Goal: Task Accomplishment & Management: Use online tool/utility

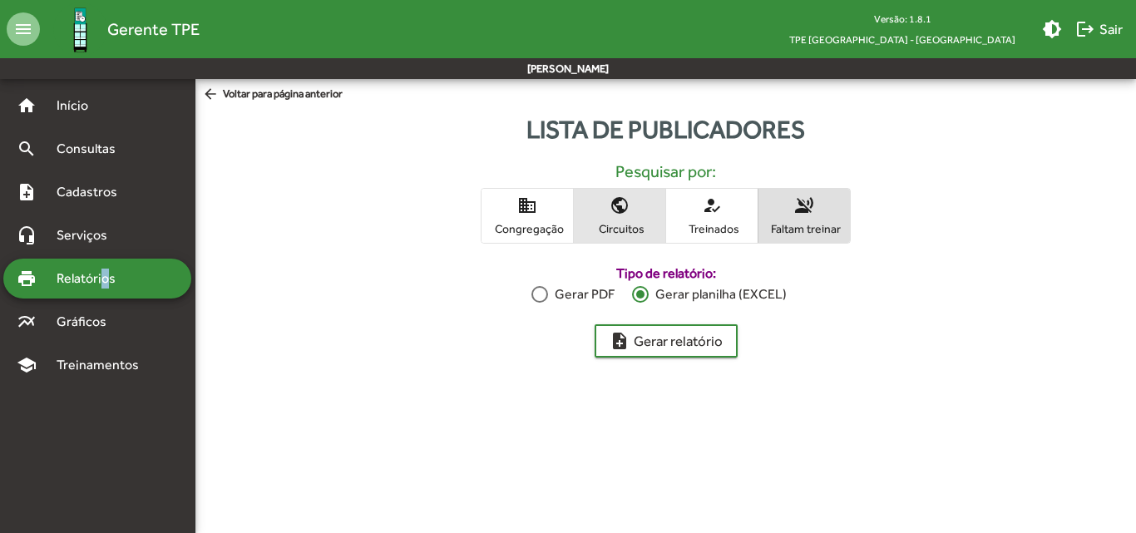
click at [610, 209] on mat-icon "public" at bounding box center [620, 205] width 20 height 20
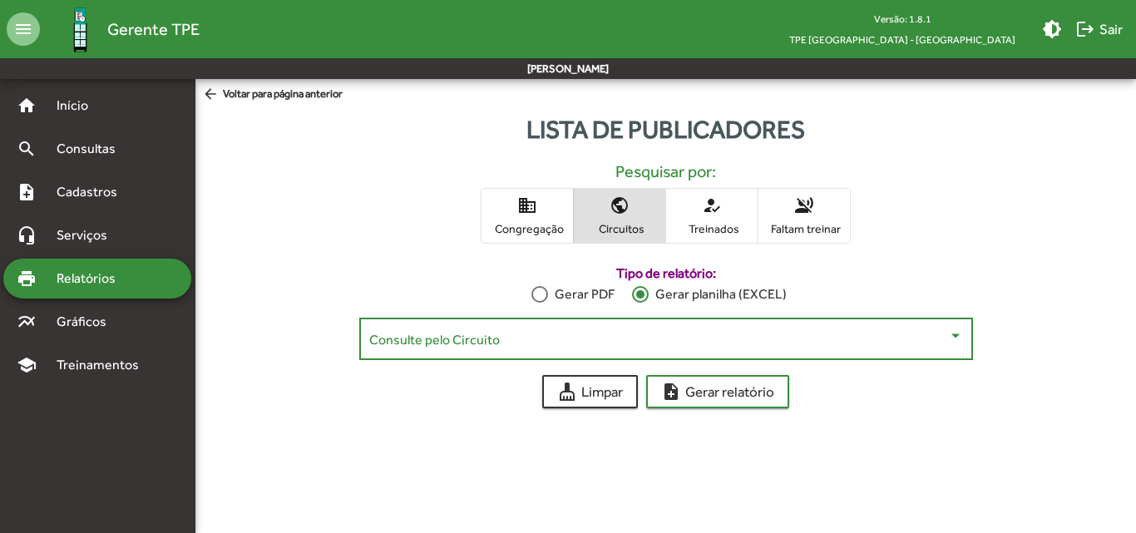
click at [665, 338] on span at bounding box center [658, 339] width 579 height 15
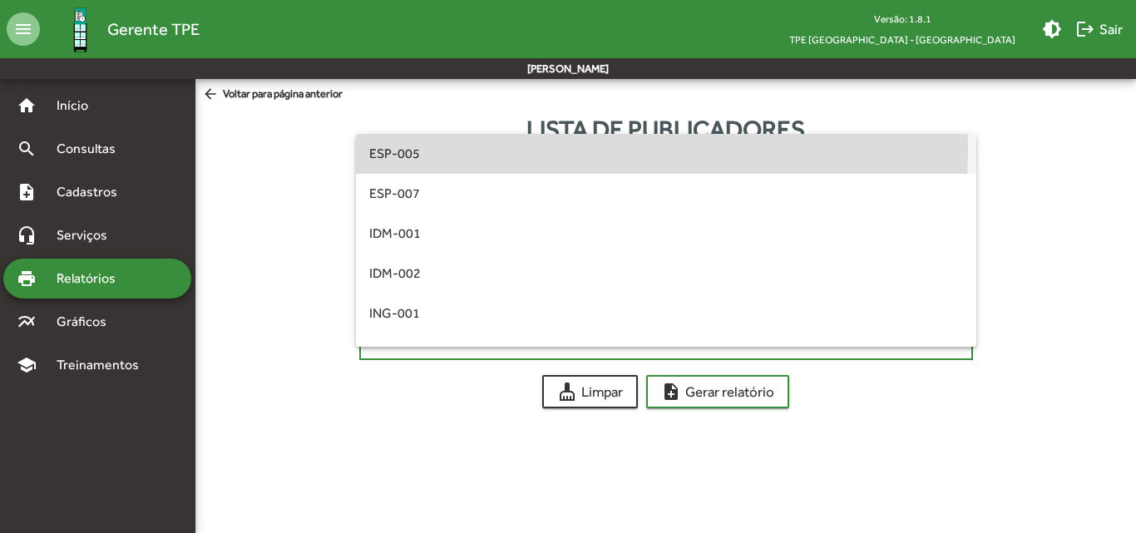
click at [558, 149] on span "ESP-005" at bounding box center [666, 154] width 594 height 40
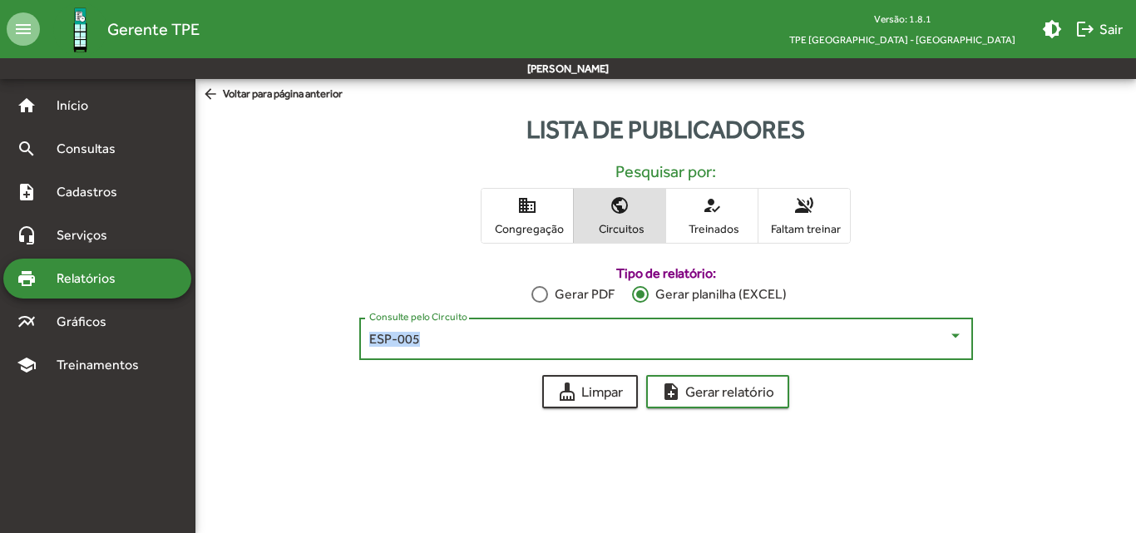
drag, startPoint x: 436, startPoint y: 344, endPoint x: 361, endPoint y: 333, distance: 75.6
click at [361, 333] on div "ESP-005 Consulte pelo Circuito" at bounding box center [666, 337] width 614 height 46
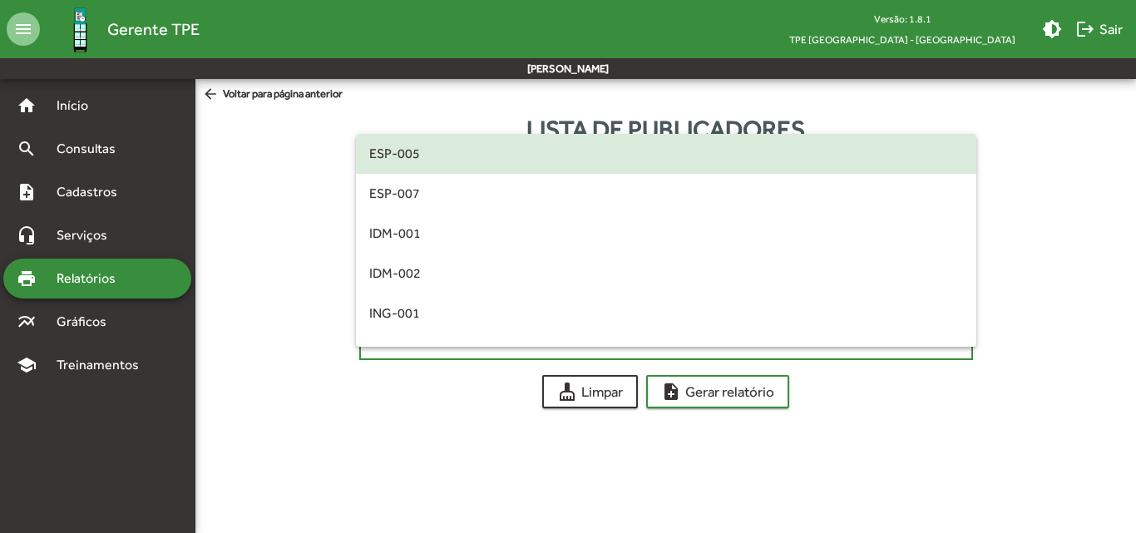
copy span "ESP-005"
click at [297, 297] on div at bounding box center [568, 266] width 1136 height 533
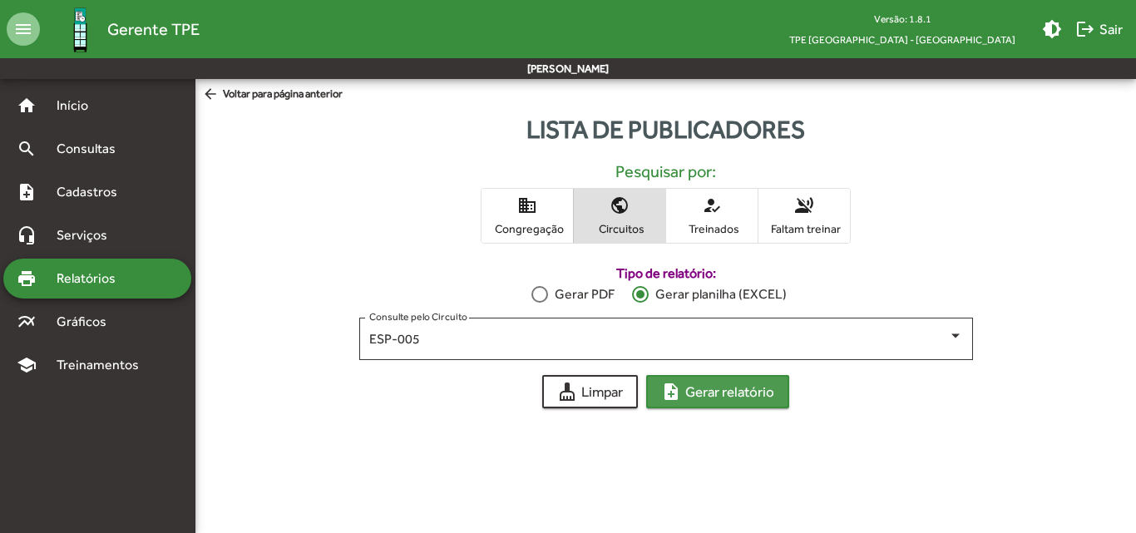
click at [739, 396] on span "note_add Gerar relatório" at bounding box center [717, 392] width 113 height 30
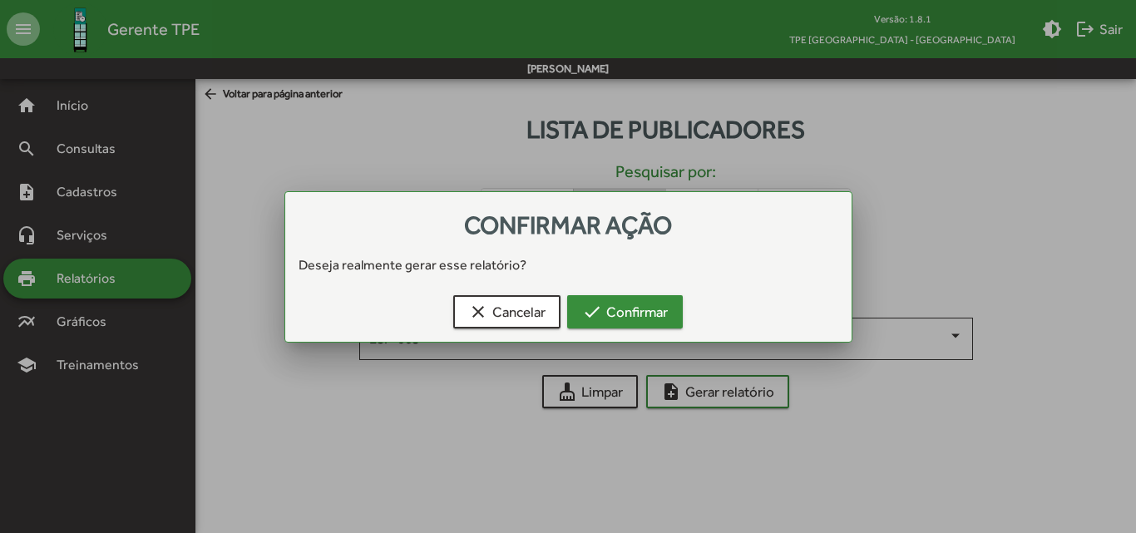
click at [671, 310] on button "check Confirmar" at bounding box center [625, 311] width 116 height 33
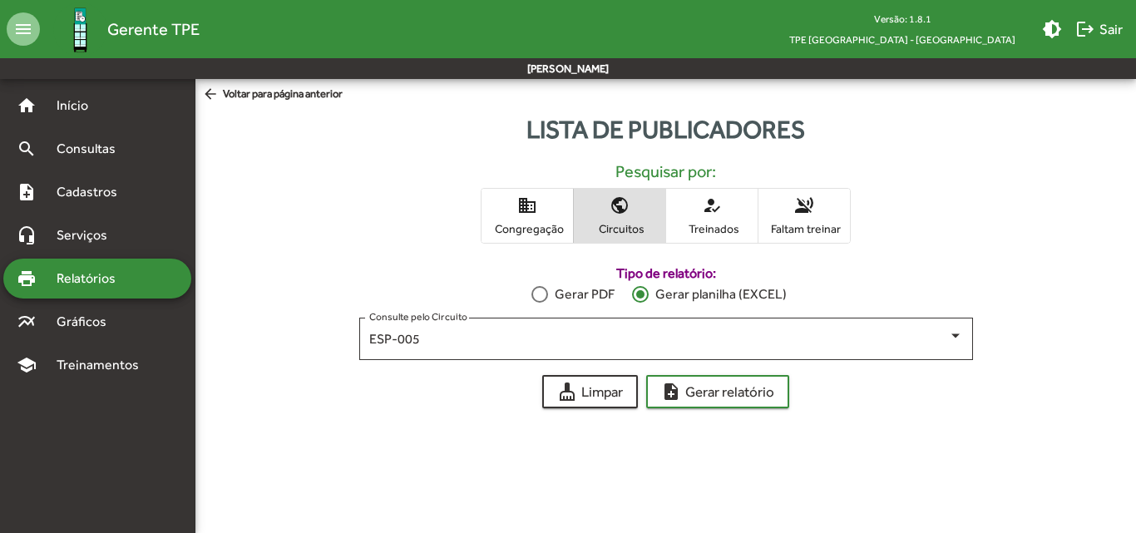
click at [631, 207] on span "public Circuitos" at bounding box center [619, 216] width 91 height 54
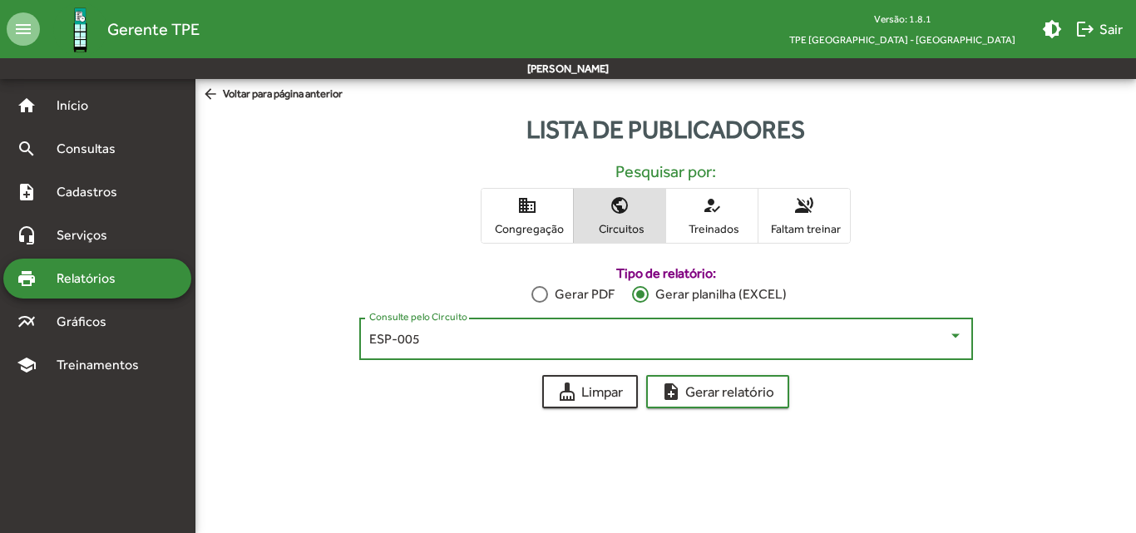
click at [577, 340] on div "ESP-005" at bounding box center [658, 339] width 579 height 15
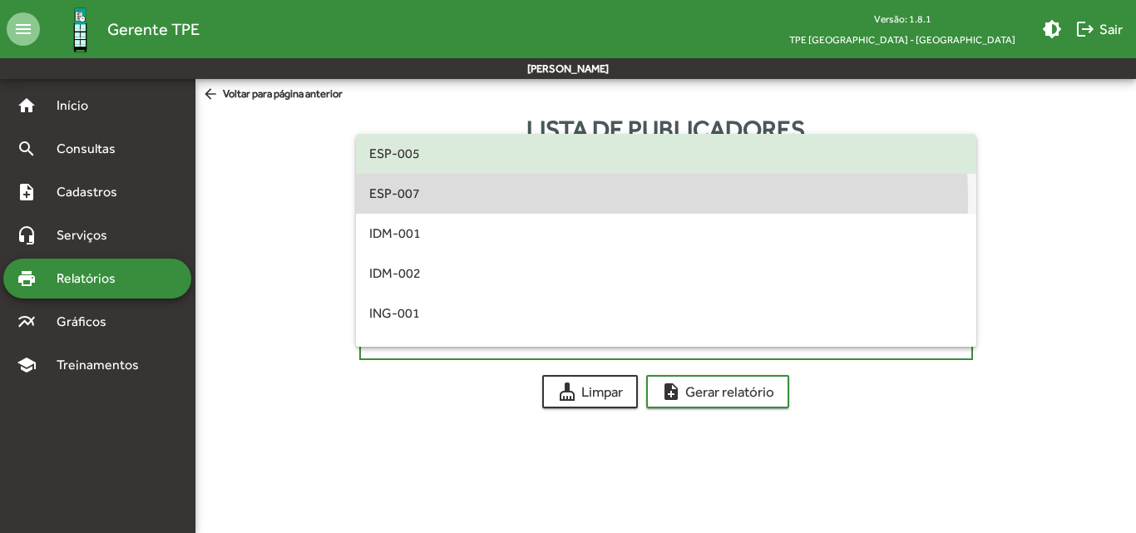
click at [481, 200] on span "ESP-007" at bounding box center [666, 194] width 594 height 40
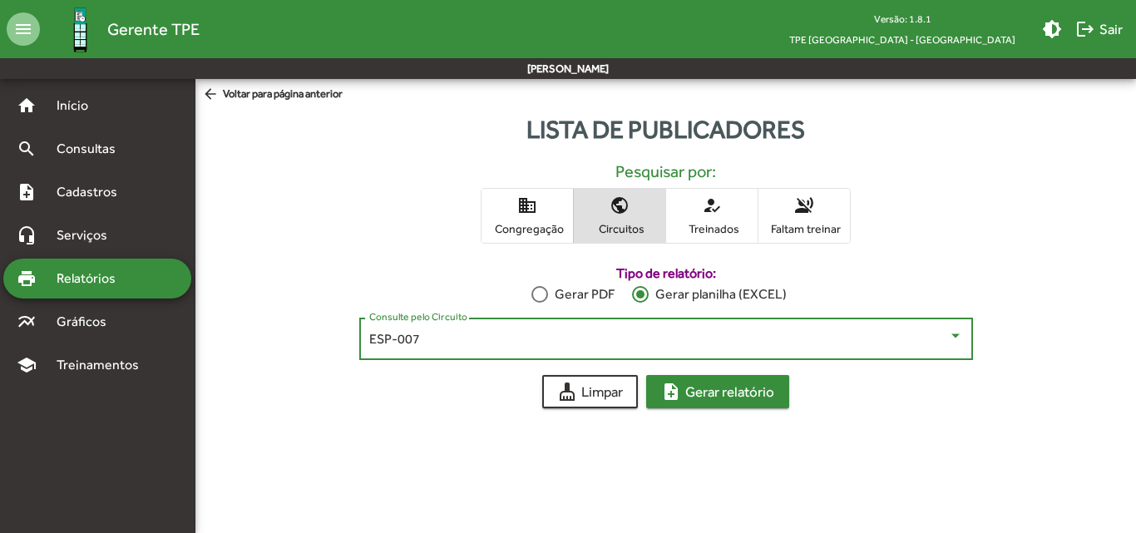
click at [706, 389] on span "note_add Gerar relatório" at bounding box center [717, 392] width 113 height 30
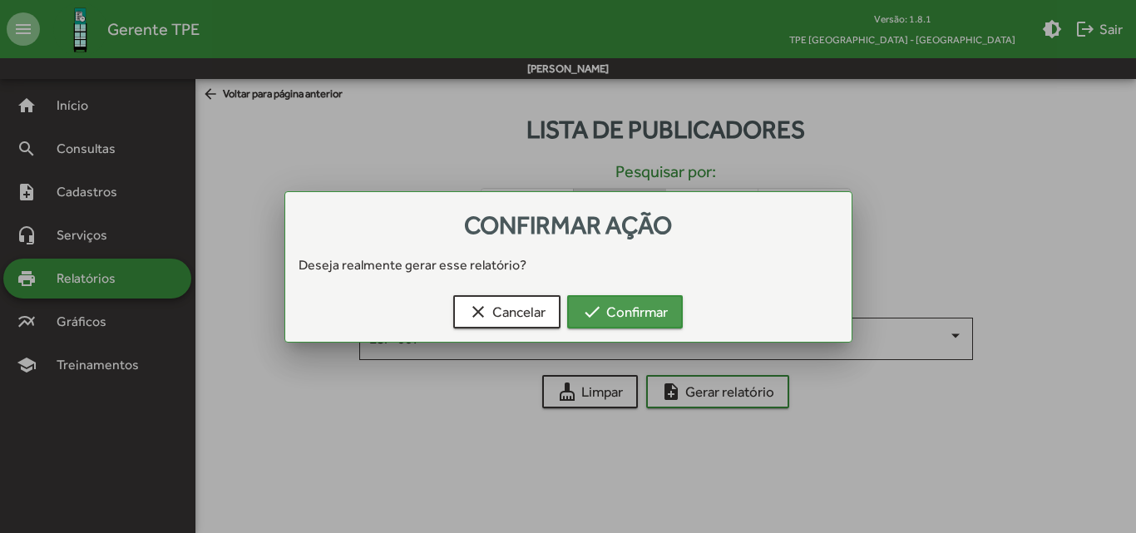
click at [668, 309] on span "check Confirmar" at bounding box center [625, 312] width 86 height 30
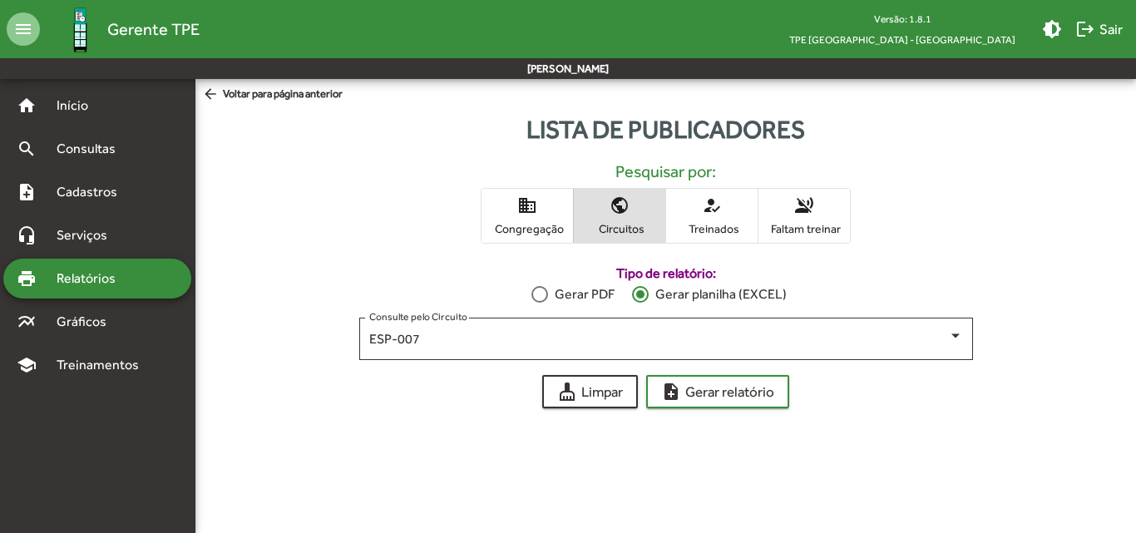
click at [625, 226] on span "Circuitos" at bounding box center [619, 228] width 83 height 15
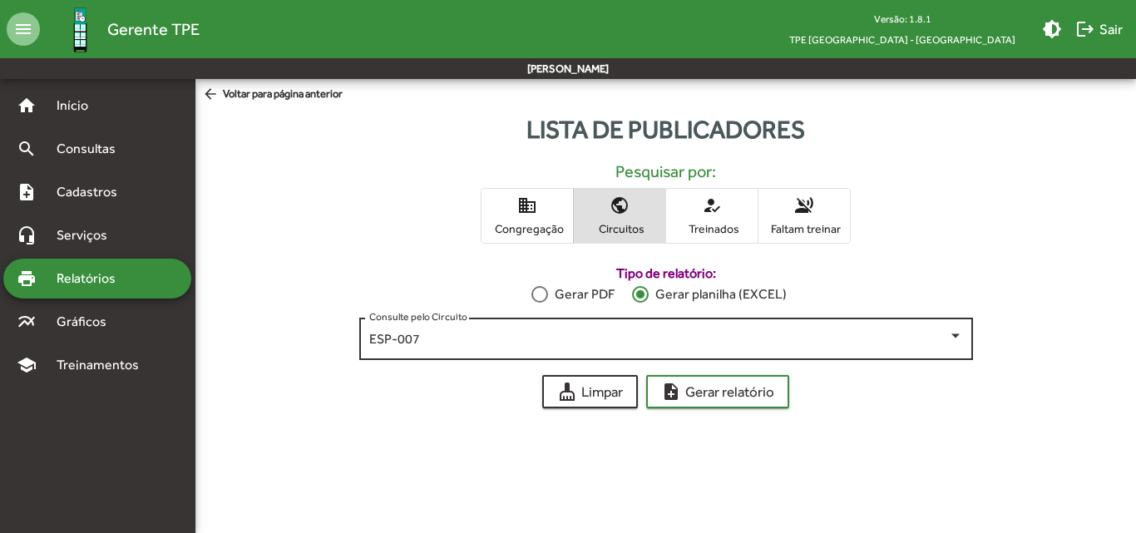
click at [657, 330] on div "ESP-007 Consulte pelo Circuito" at bounding box center [666, 337] width 594 height 46
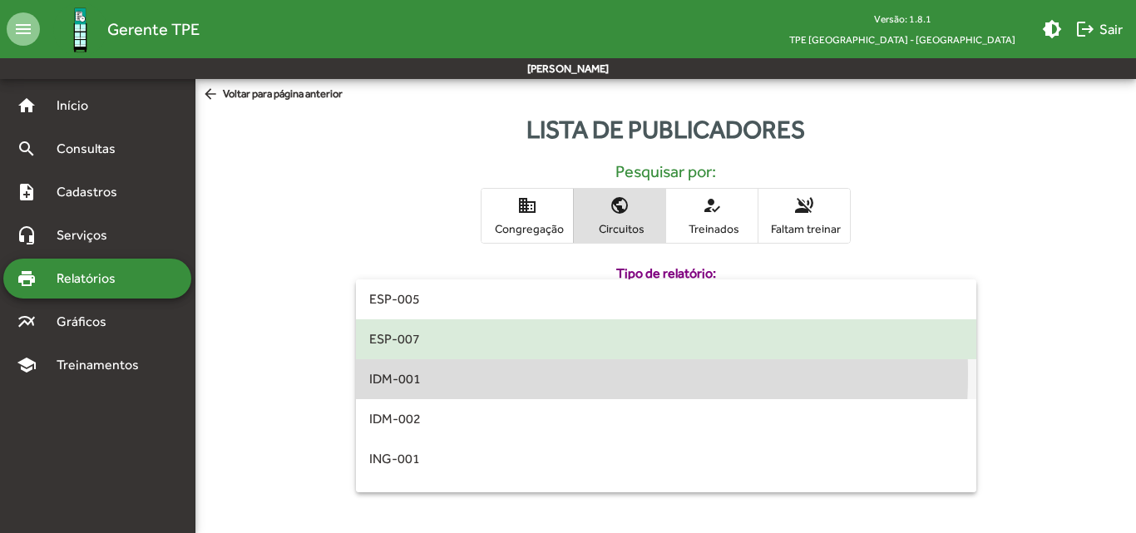
click at [452, 374] on span "IDM-001" at bounding box center [666, 379] width 594 height 40
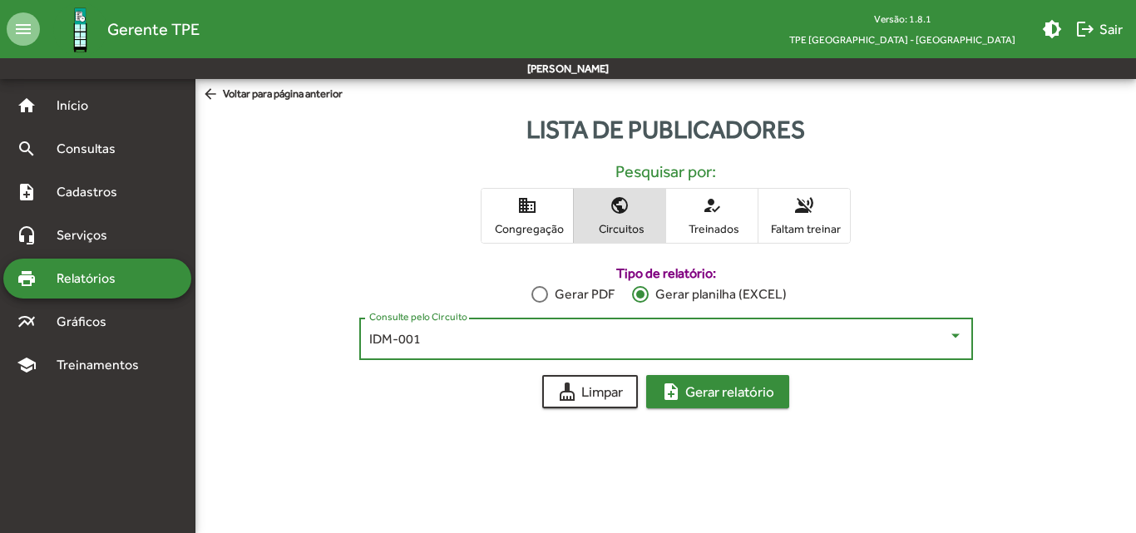
click at [735, 399] on span "note_add Gerar relatório" at bounding box center [717, 392] width 113 height 30
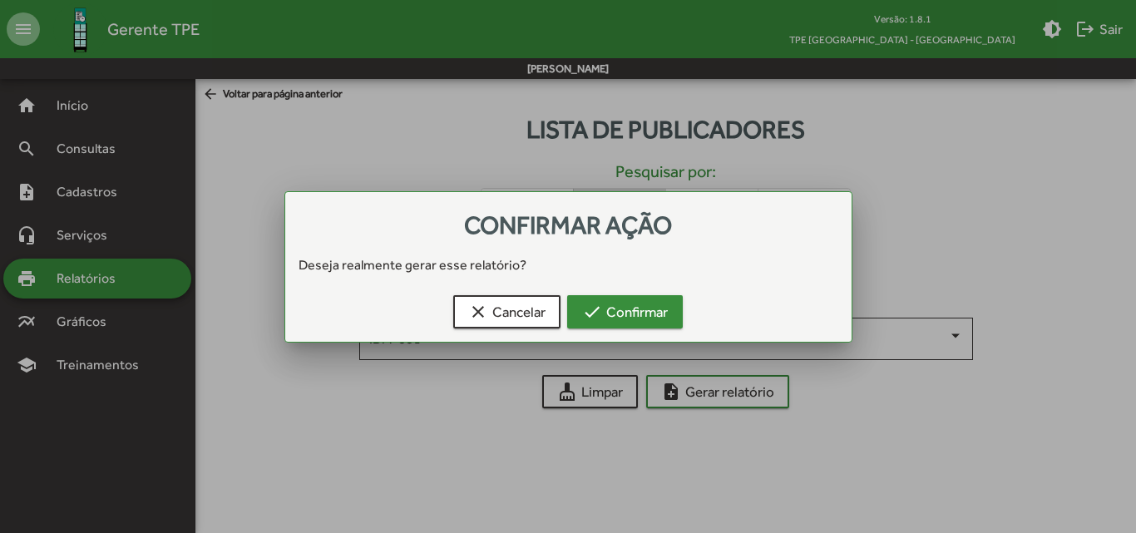
click at [654, 309] on span "check Confirmar" at bounding box center [625, 312] width 86 height 30
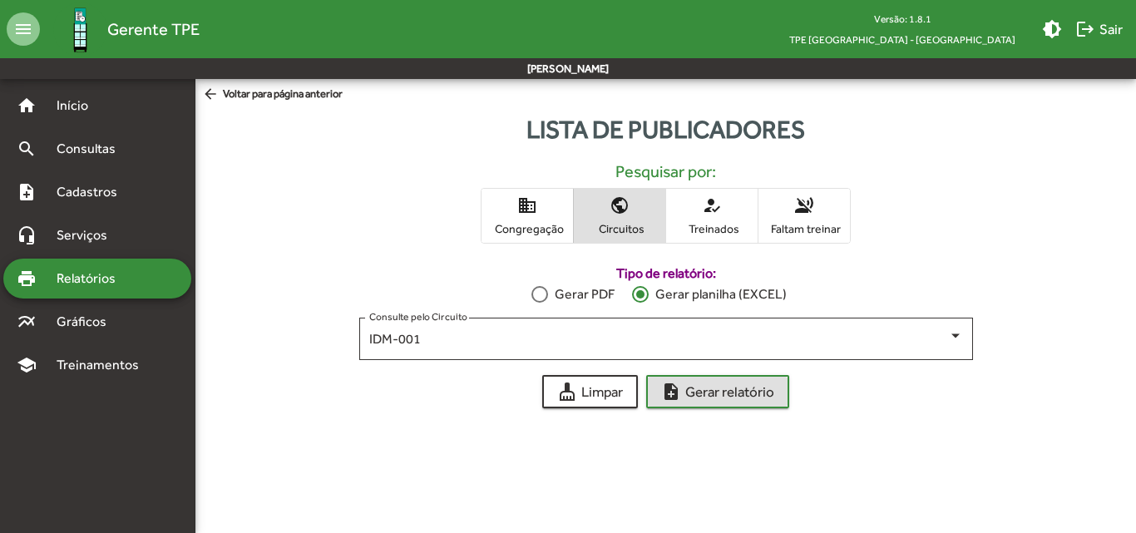
click at [619, 223] on span "Circuitos" at bounding box center [619, 228] width 83 height 15
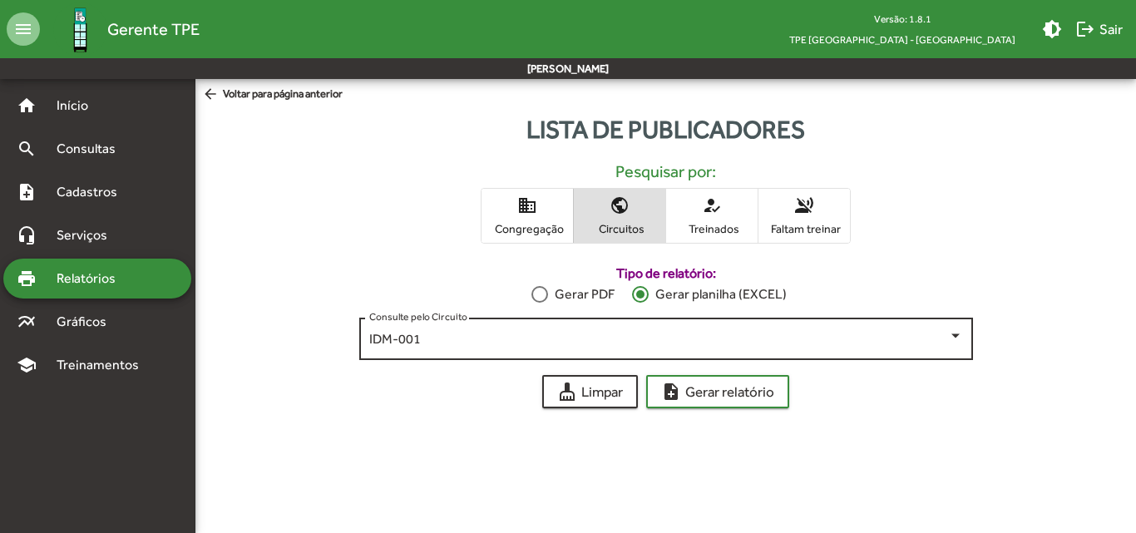
click at [640, 329] on div "IDM-001 Consulte pelo Circuito" at bounding box center [666, 337] width 594 height 46
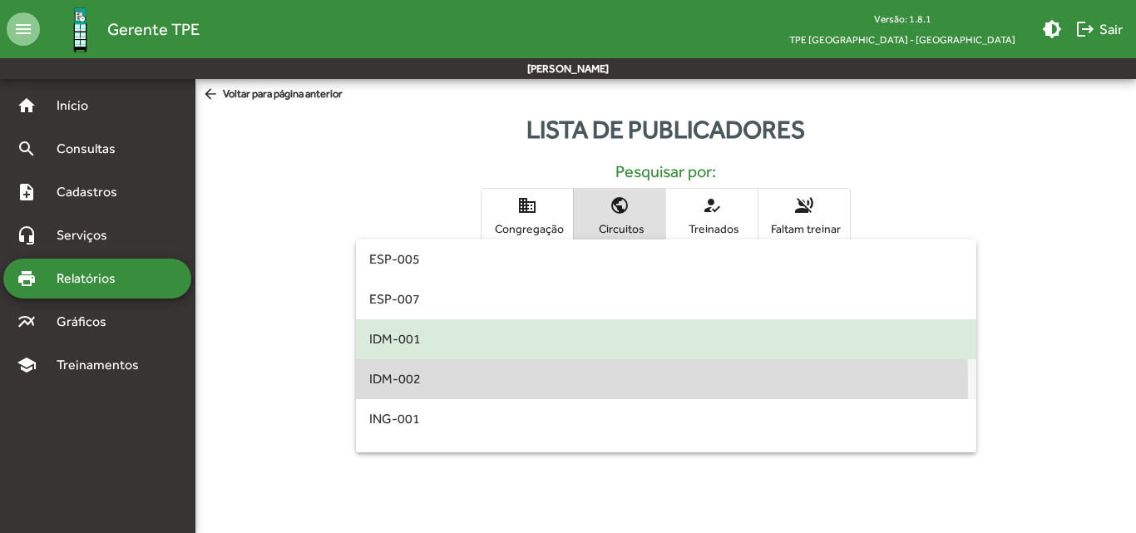
click at [467, 383] on span "IDM-002" at bounding box center [666, 379] width 594 height 40
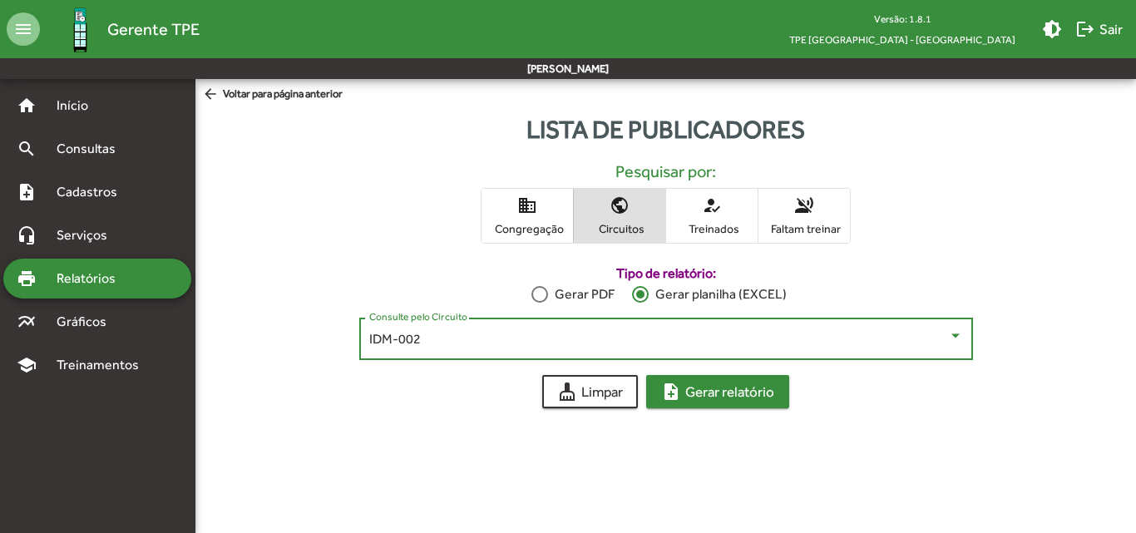
click at [724, 391] on span "note_add Gerar relatório" at bounding box center [717, 392] width 113 height 30
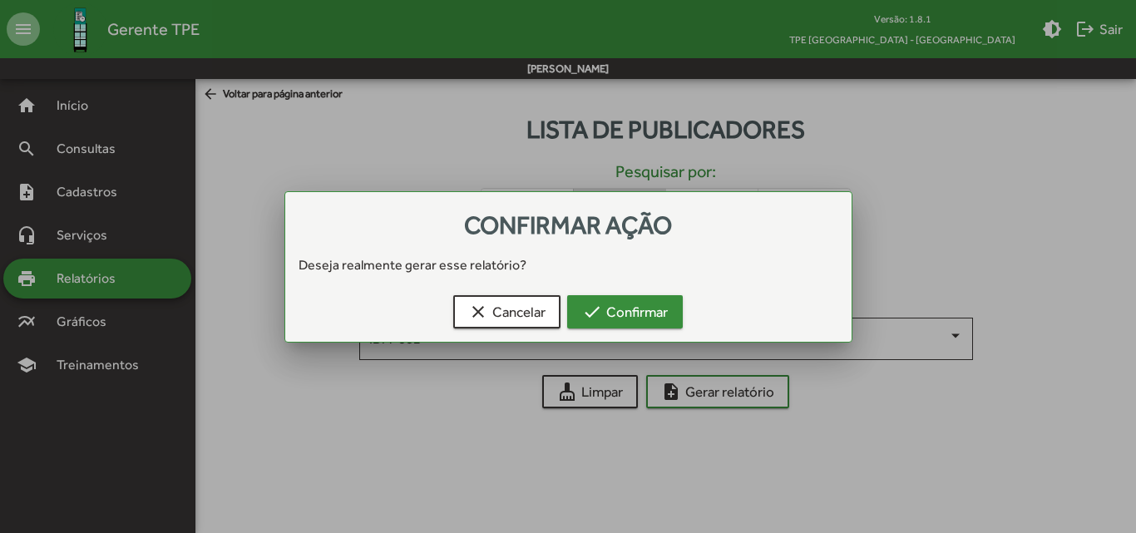
click at [655, 320] on span "check Confirmar" at bounding box center [625, 312] width 86 height 30
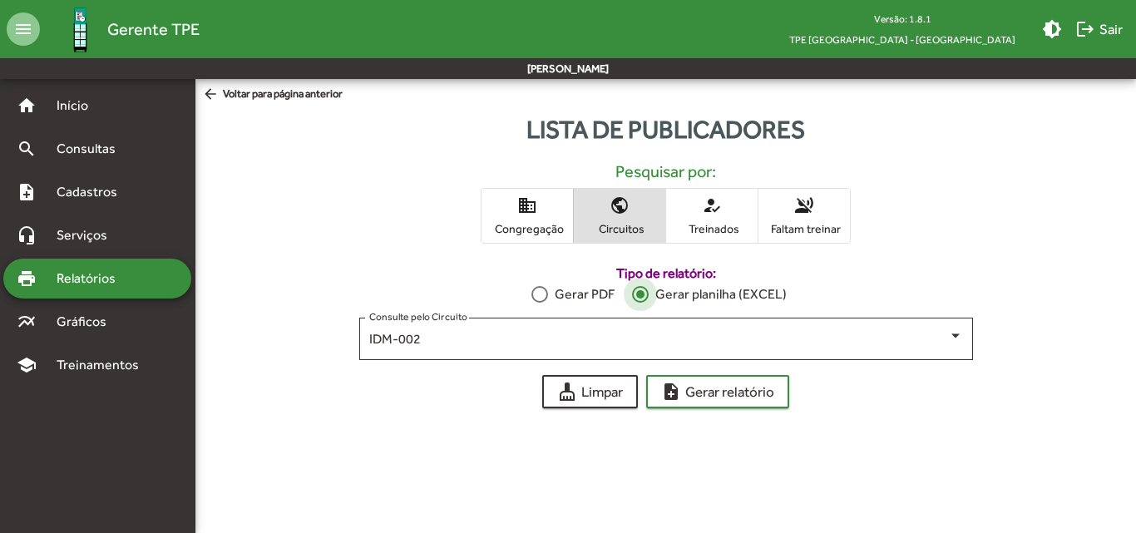
click at [645, 296] on div at bounding box center [640, 294] width 8 height 8
click at [646, 296] on div at bounding box center [640, 294] width 17 height 17
click at [634, 235] on span "Circuitos" at bounding box center [619, 228] width 83 height 15
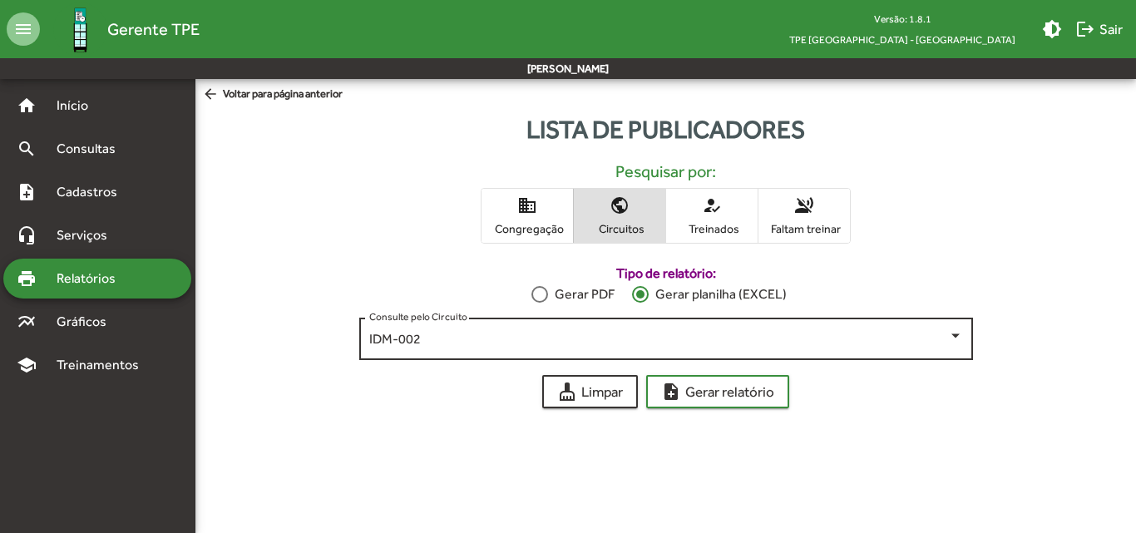
click at [620, 336] on div "IDM-002" at bounding box center [658, 339] width 579 height 15
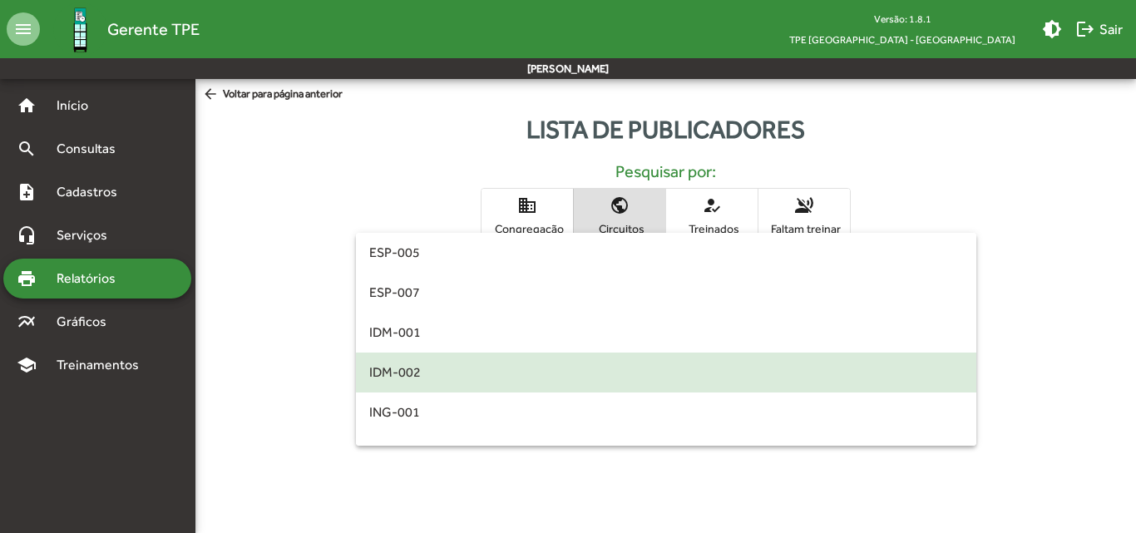
scroll to position [33, 0]
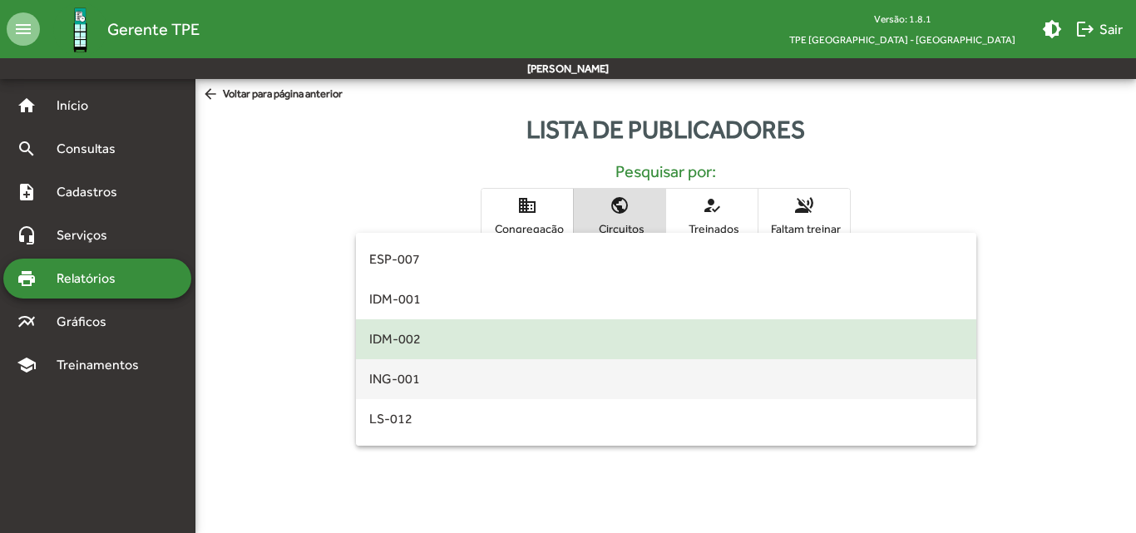
click at [526, 374] on span "ING-001" at bounding box center [666, 379] width 594 height 40
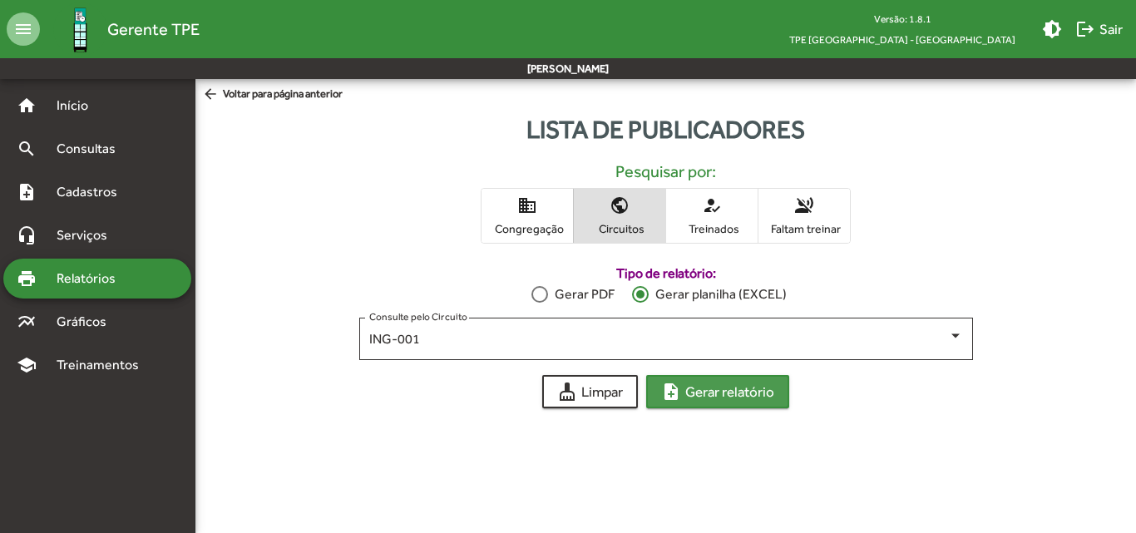
click at [758, 387] on span "note_add Gerar relatório" at bounding box center [717, 392] width 113 height 30
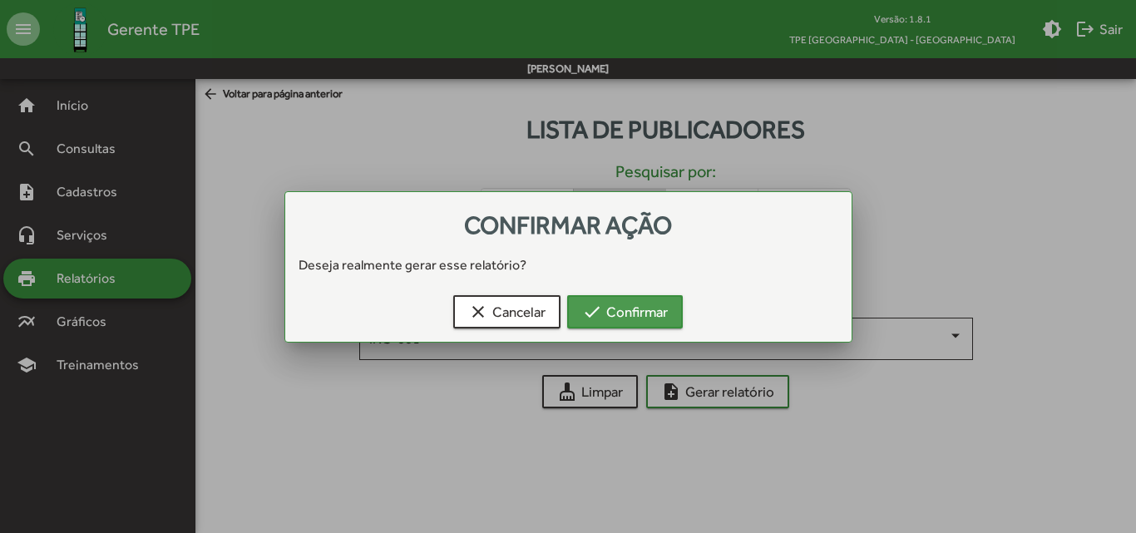
click at [669, 312] on button "check Confirmar" at bounding box center [625, 311] width 116 height 33
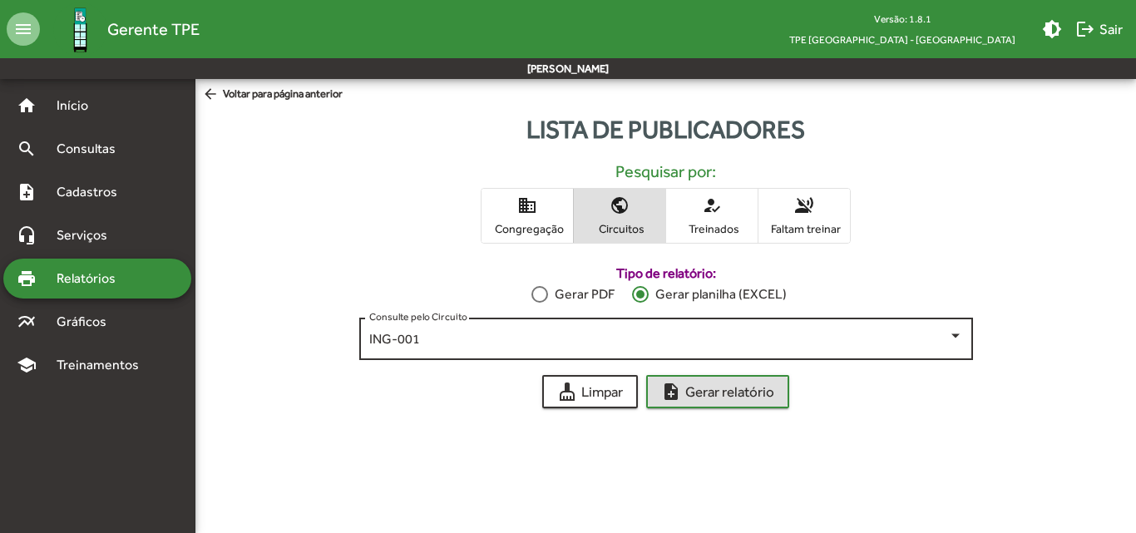
click at [693, 337] on div "ING-001" at bounding box center [658, 339] width 579 height 15
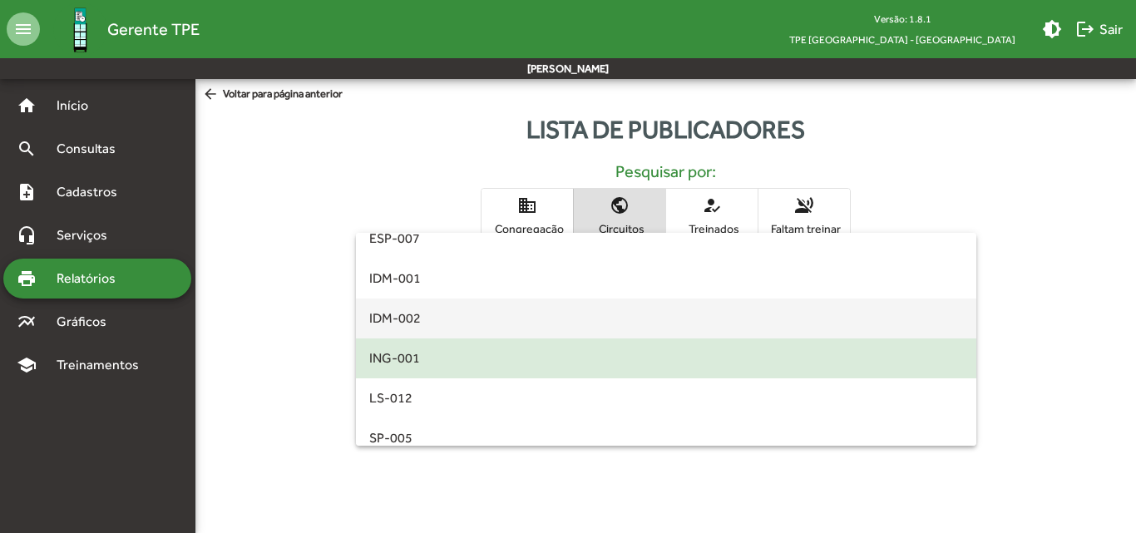
scroll to position [83, 0]
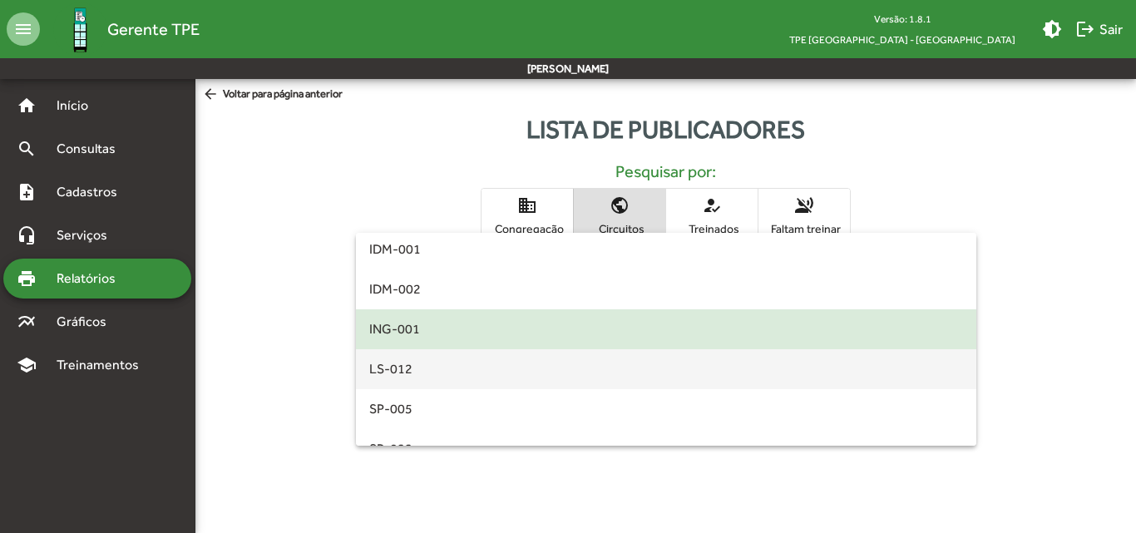
click at [605, 373] on span "LS-012" at bounding box center [666, 369] width 594 height 40
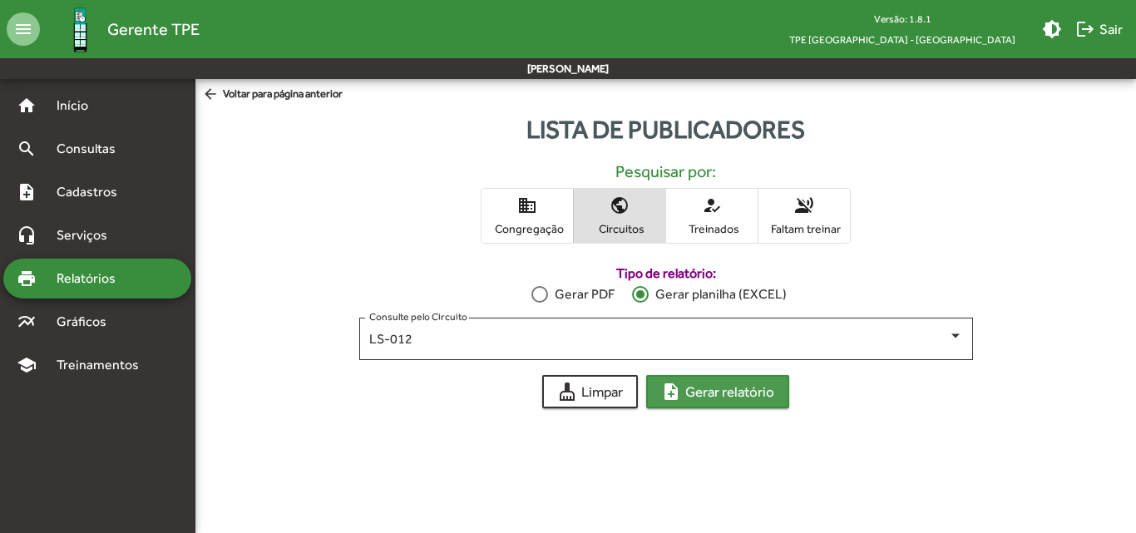
click at [743, 388] on span "note_add Gerar relatório" at bounding box center [717, 392] width 113 height 30
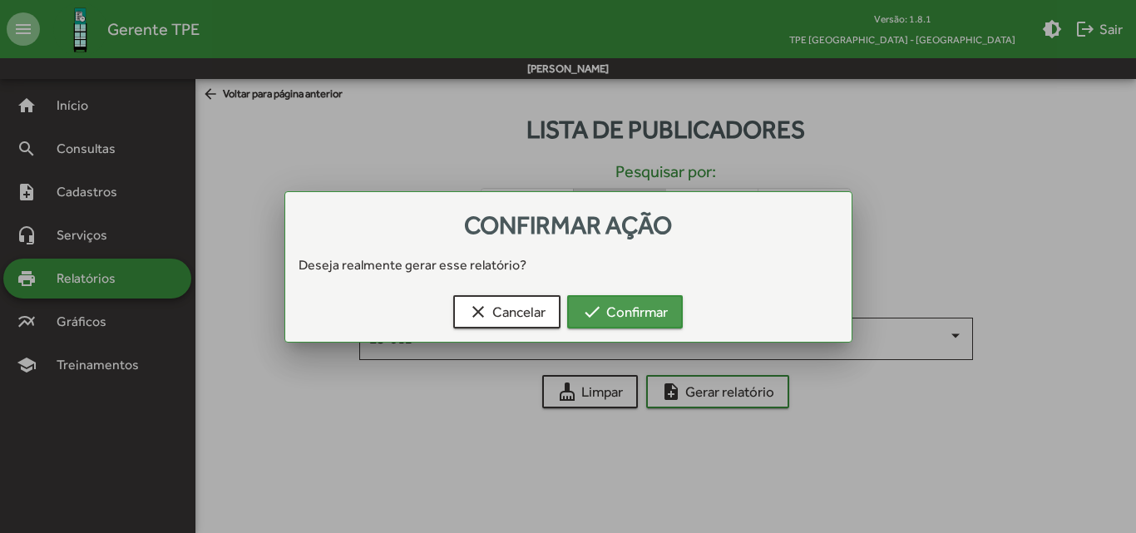
click at [658, 319] on span "check Confirmar" at bounding box center [625, 312] width 86 height 30
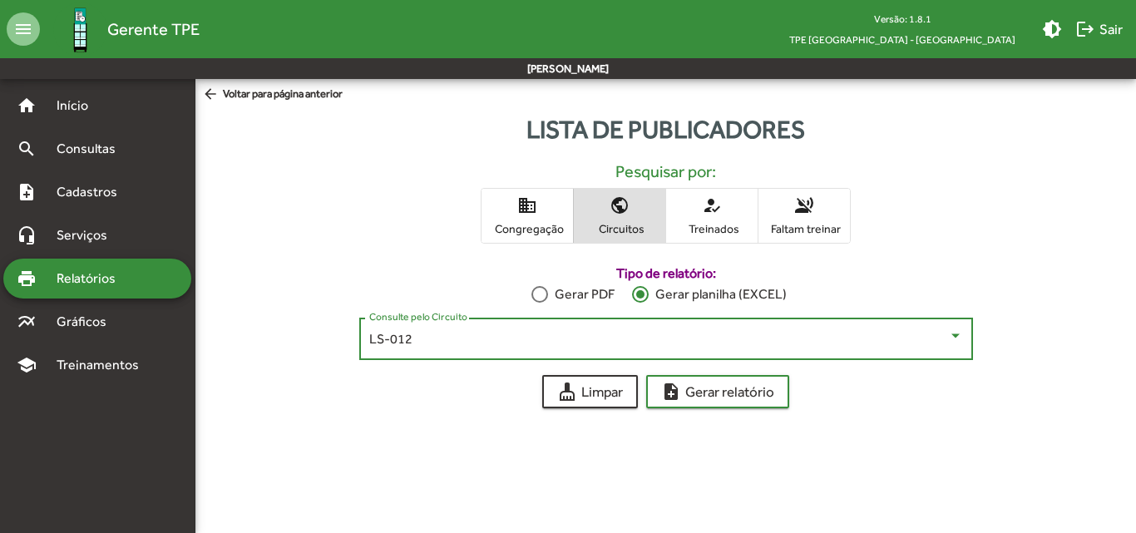
click at [661, 338] on div "LS-012" at bounding box center [658, 339] width 579 height 15
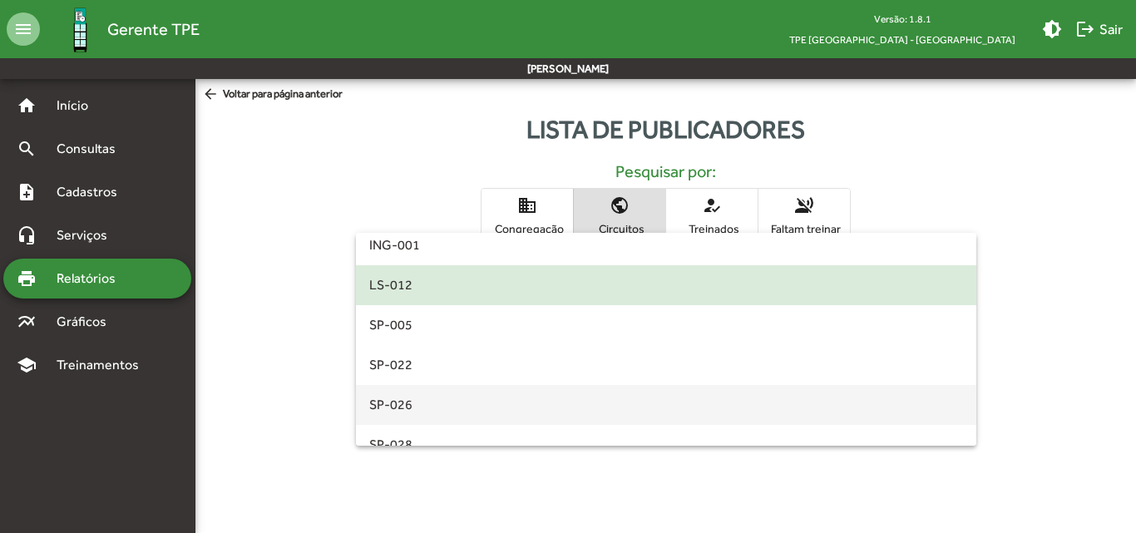
scroll to position [196, 0]
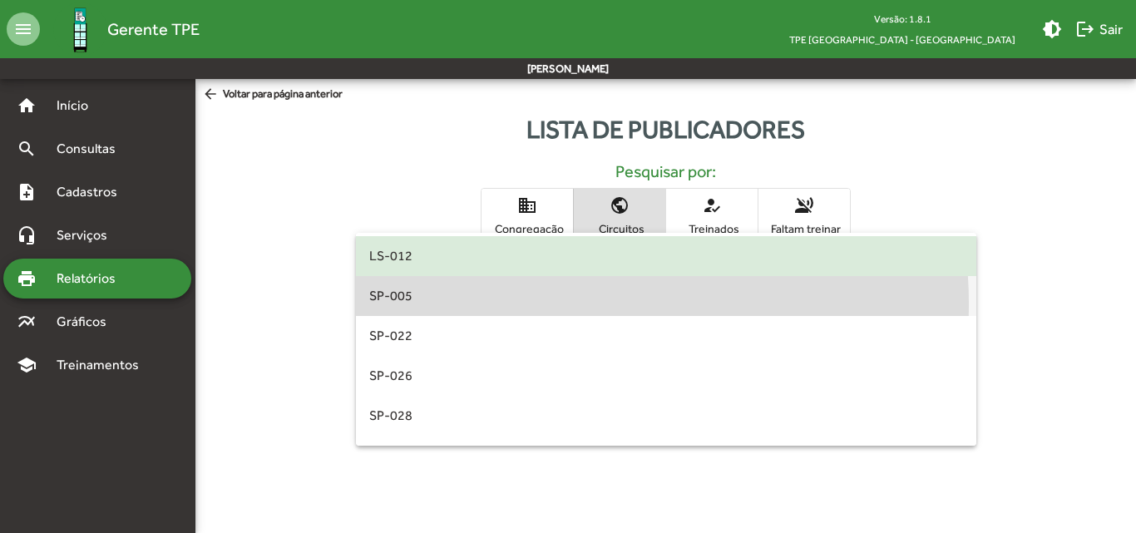
click at [576, 304] on span "SP-005" at bounding box center [666, 296] width 594 height 40
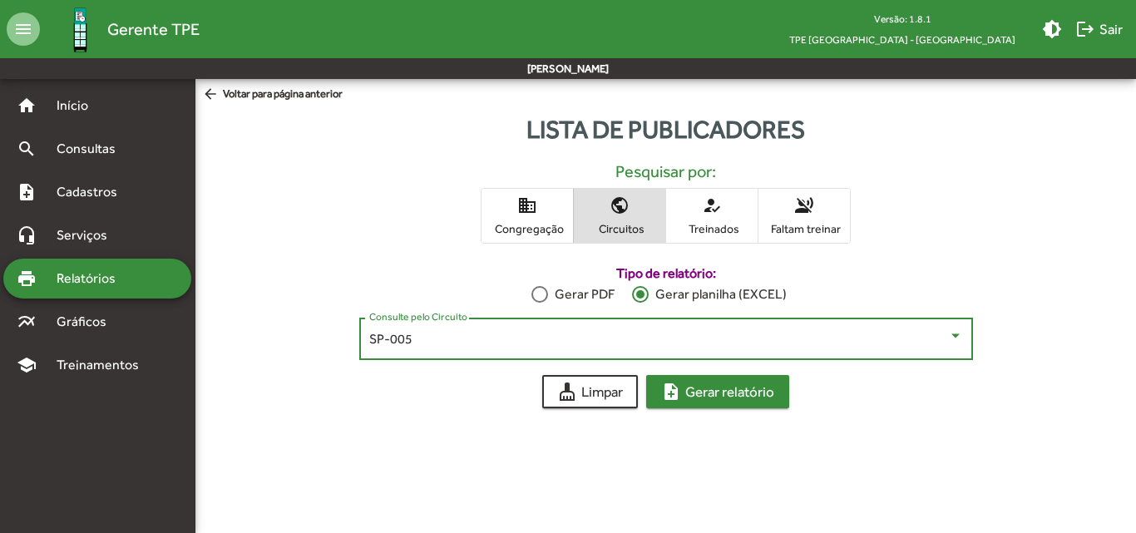
click at [744, 392] on span "note_add Gerar relatório" at bounding box center [717, 392] width 113 height 30
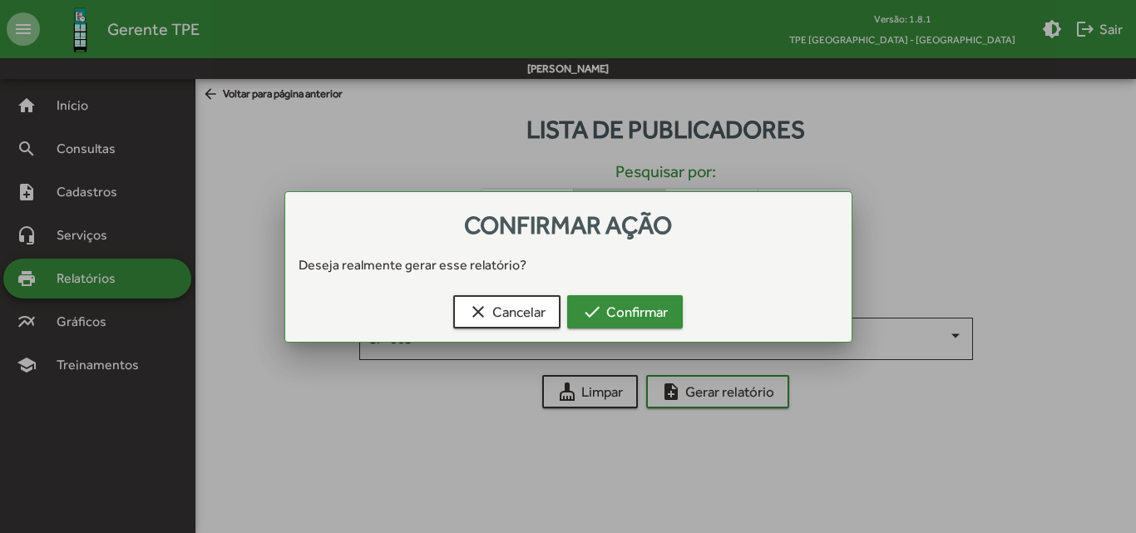
click at [674, 319] on button "check Confirmar" at bounding box center [625, 311] width 116 height 33
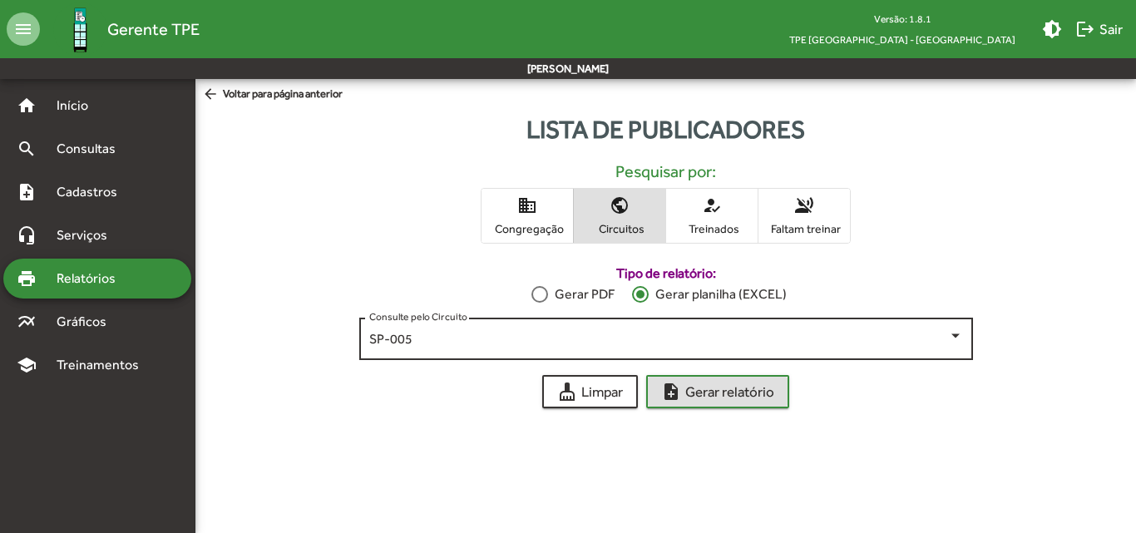
click at [679, 338] on div "SP-005" at bounding box center [658, 339] width 579 height 15
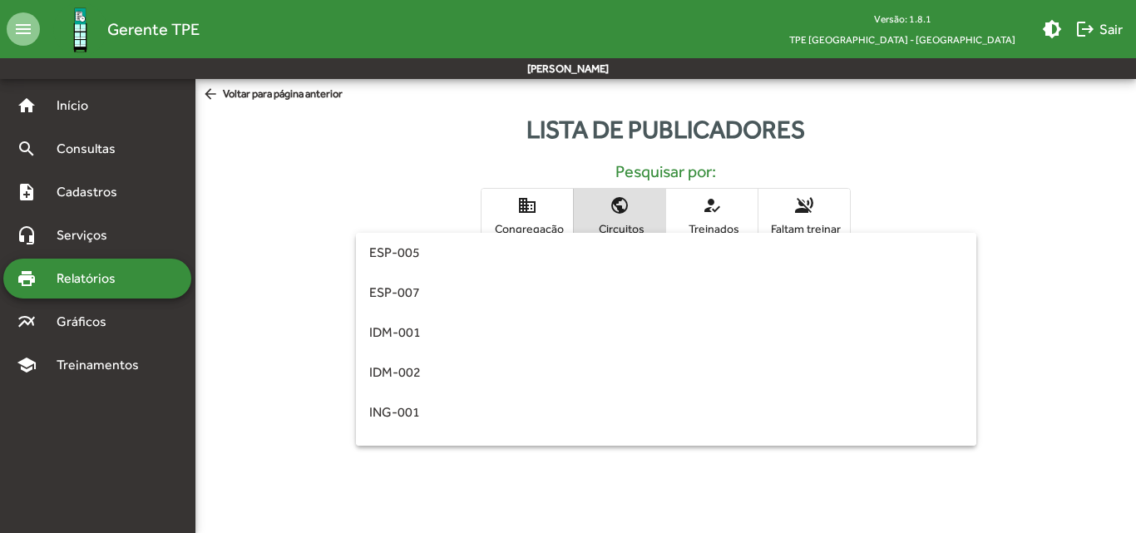
scroll to position [153, 0]
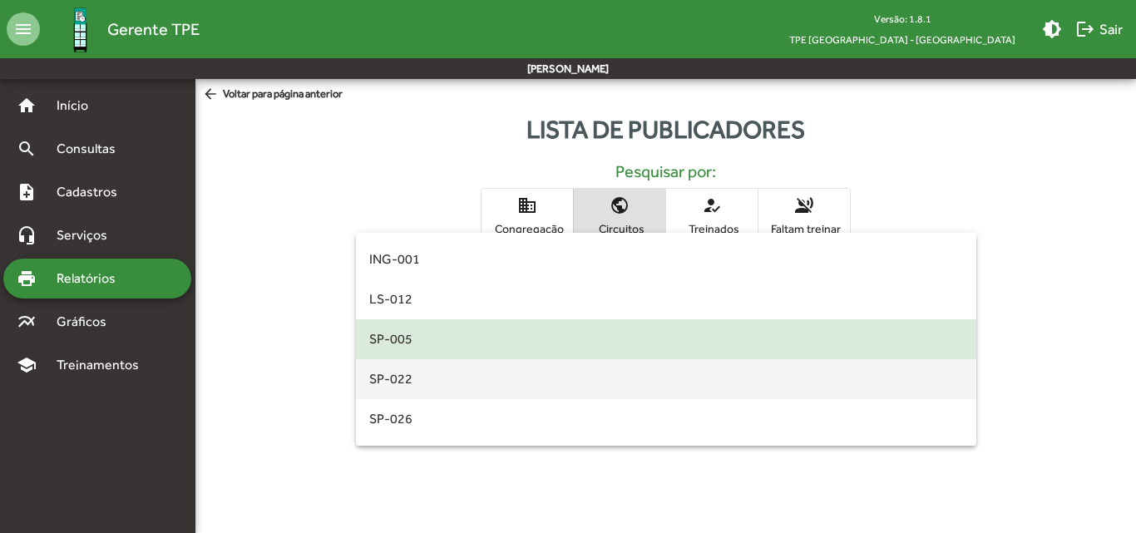
click at [640, 377] on span "SP-022" at bounding box center [666, 379] width 594 height 40
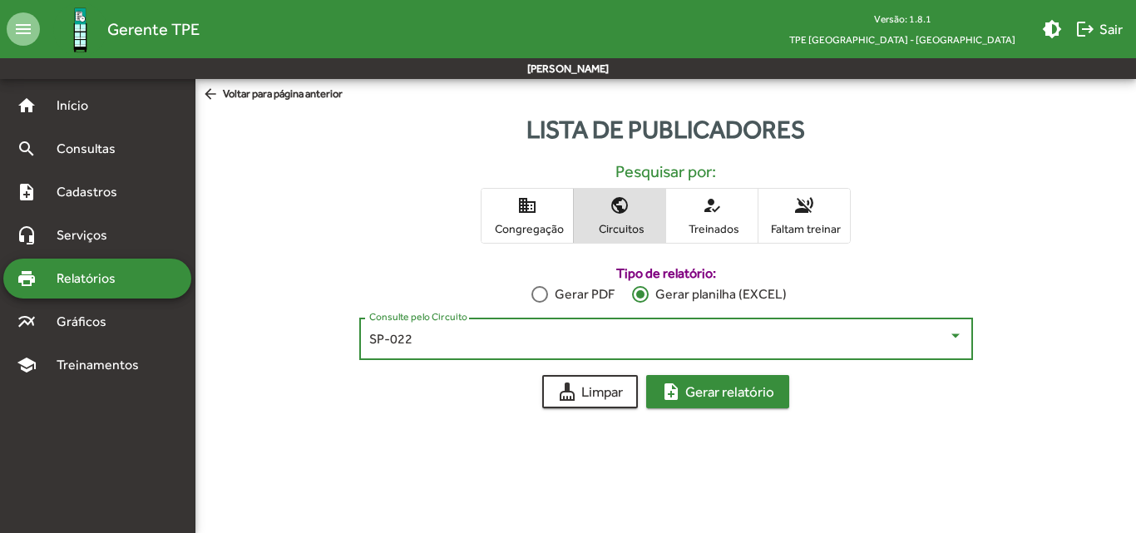
click at [753, 395] on span "note_add Gerar relatório" at bounding box center [717, 392] width 113 height 30
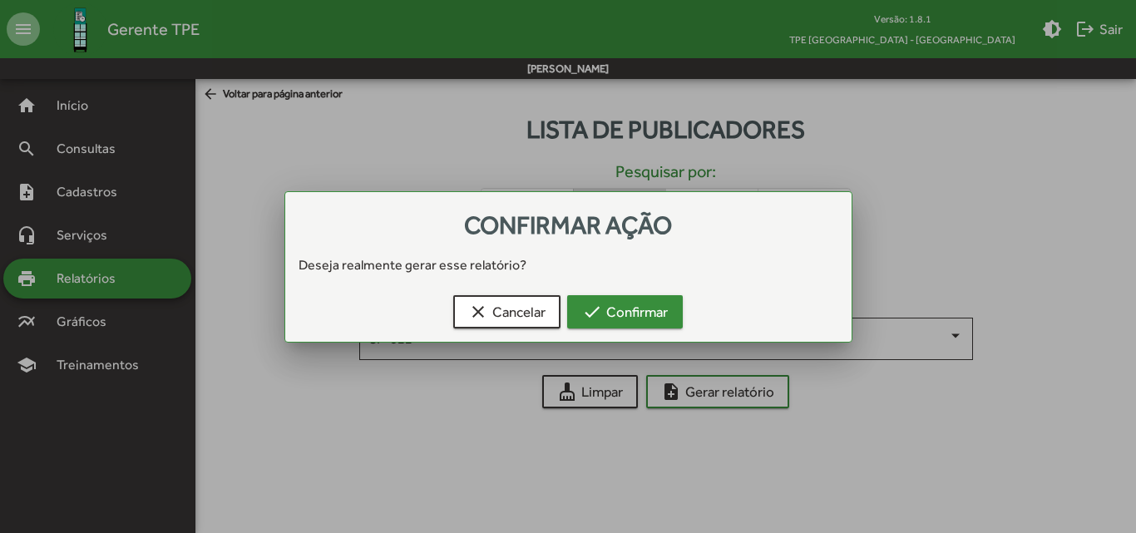
click at [680, 324] on button "check Confirmar" at bounding box center [625, 311] width 116 height 33
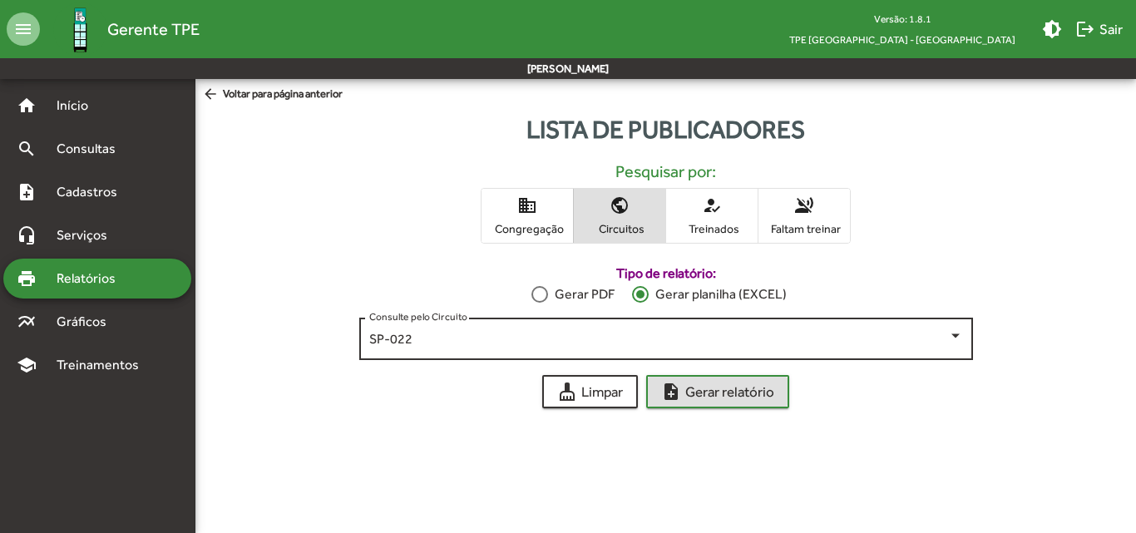
click at [686, 337] on div "SP-022" at bounding box center [658, 339] width 579 height 15
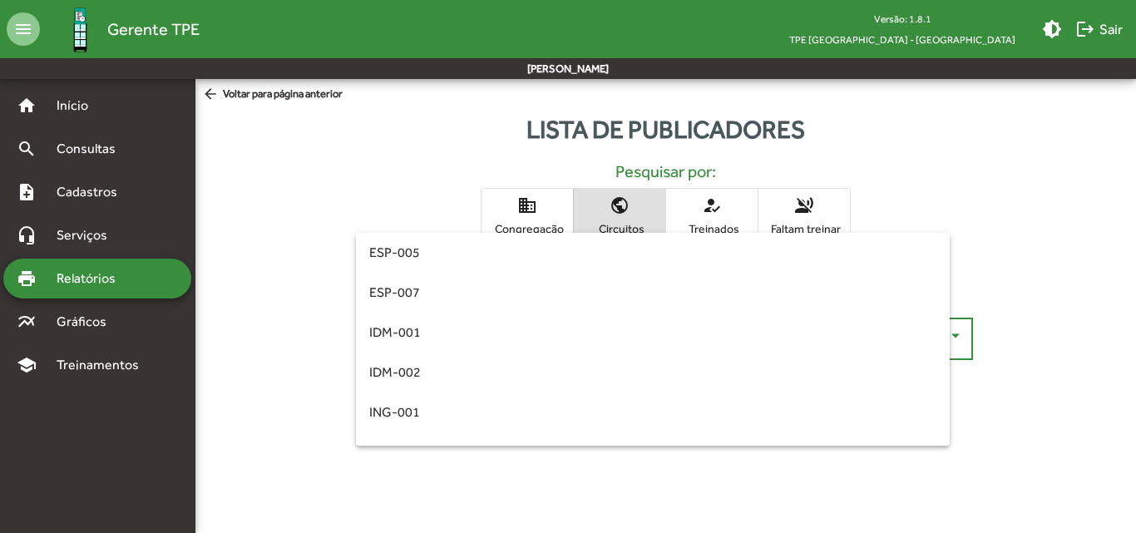
scroll to position [193, 0]
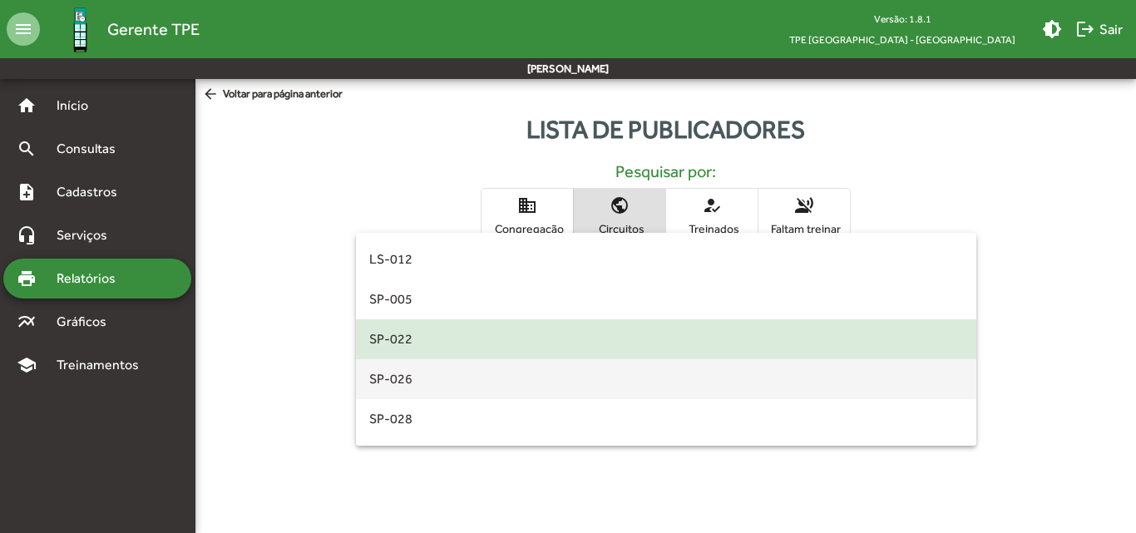
click at [671, 380] on span "SP-026" at bounding box center [666, 379] width 594 height 40
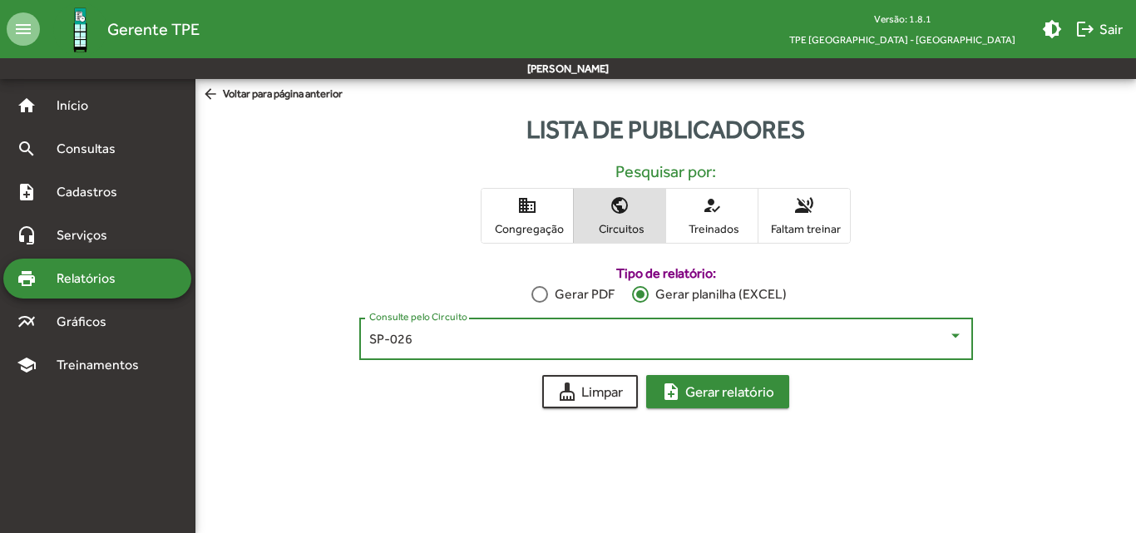
click at [719, 387] on span "note_add Gerar relatório" at bounding box center [717, 392] width 113 height 30
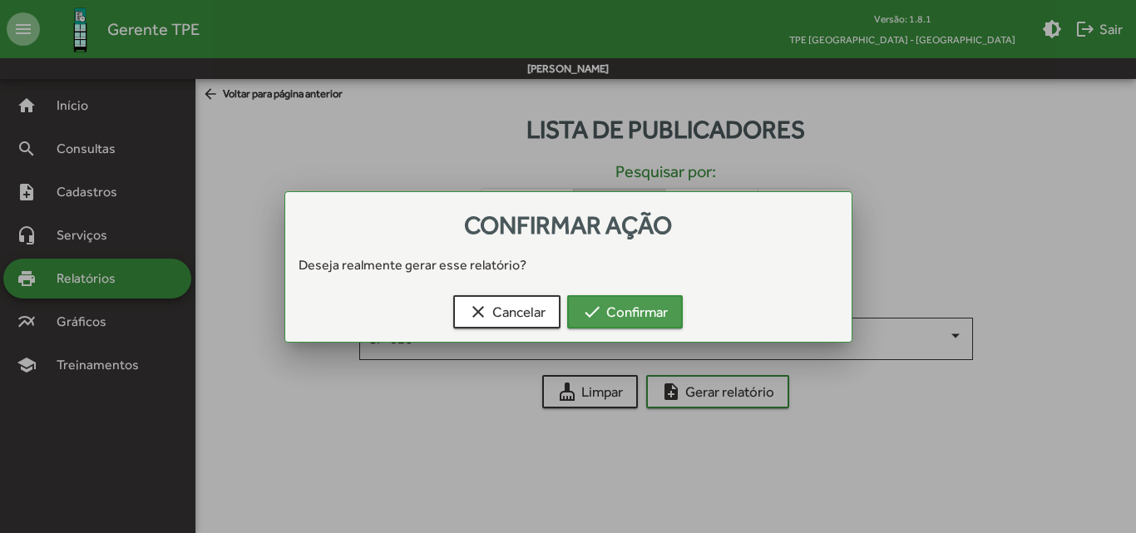
click at [661, 318] on span "check Confirmar" at bounding box center [625, 312] width 86 height 30
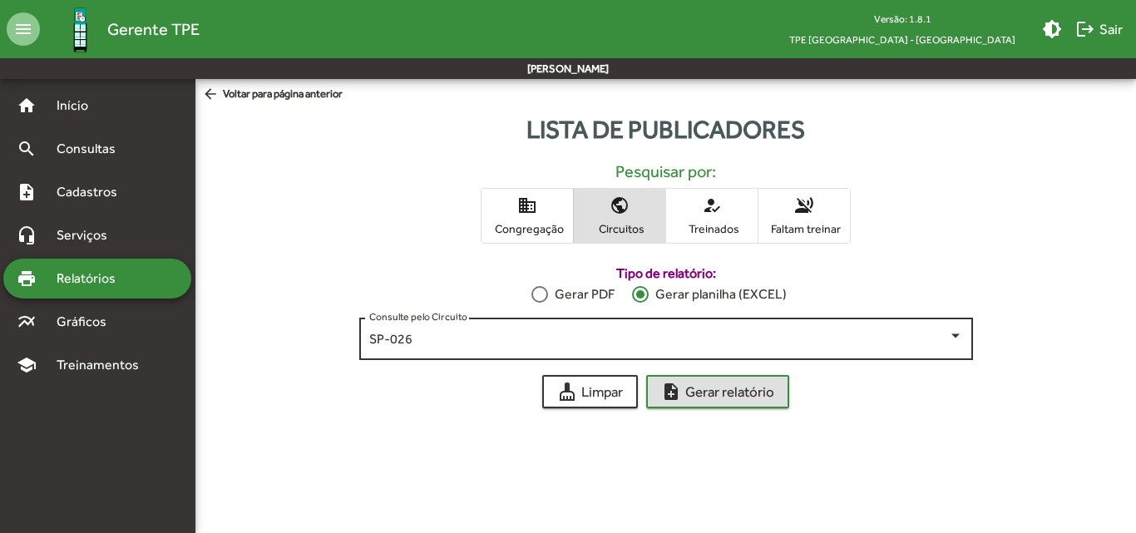
click at [650, 343] on div "SP-026" at bounding box center [658, 339] width 579 height 15
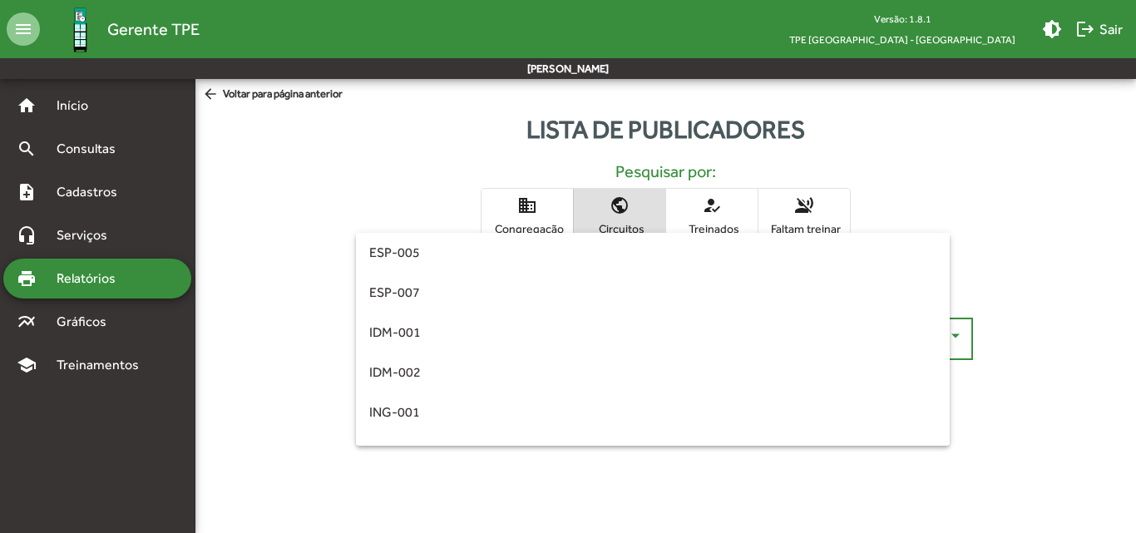
scroll to position [233, 0]
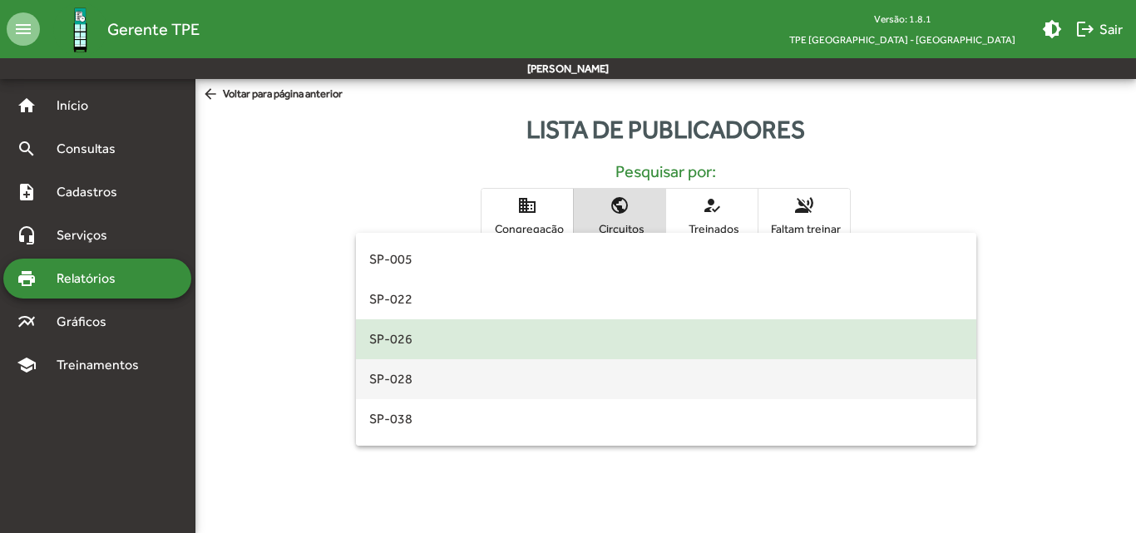
click at [638, 380] on span "SP-028" at bounding box center [666, 379] width 594 height 40
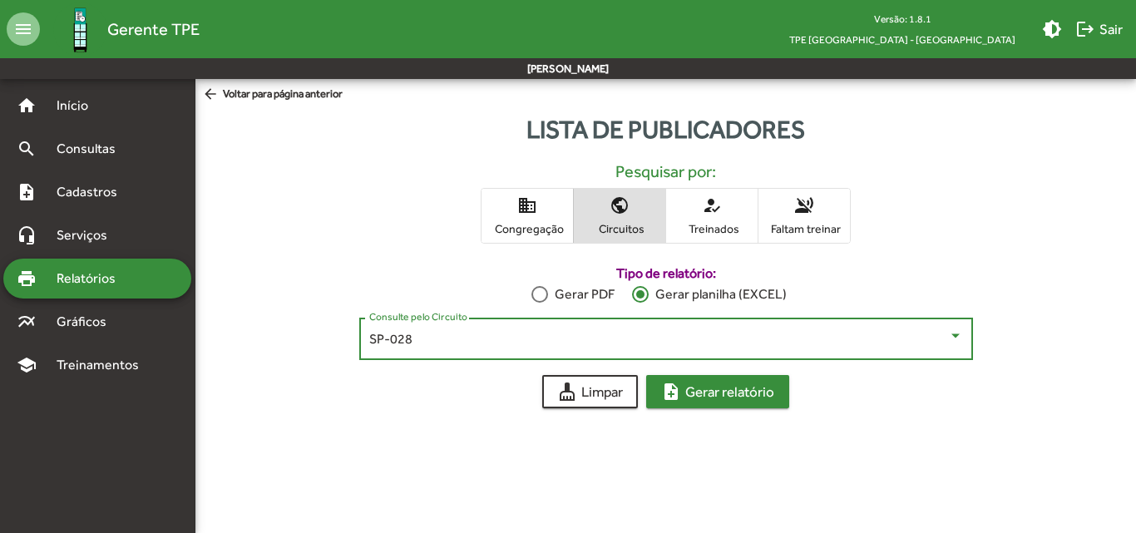
click at [713, 388] on span "note_add Gerar relatório" at bounding box center [717, 392] width 113 height 30
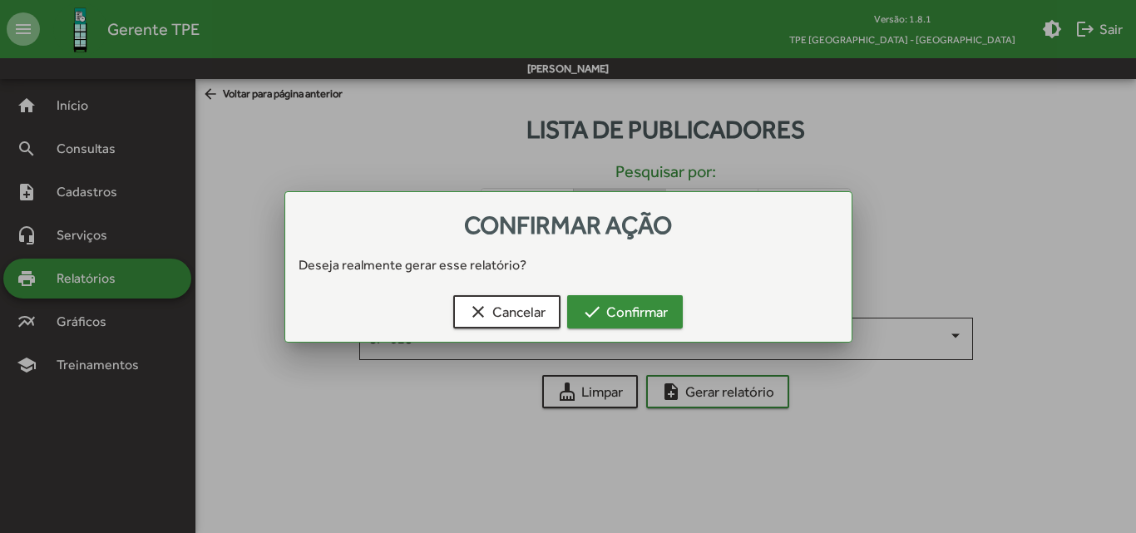
click at [669, 327] on button "check Confirmar" at bounding box center [625, 311] width 116 height 33
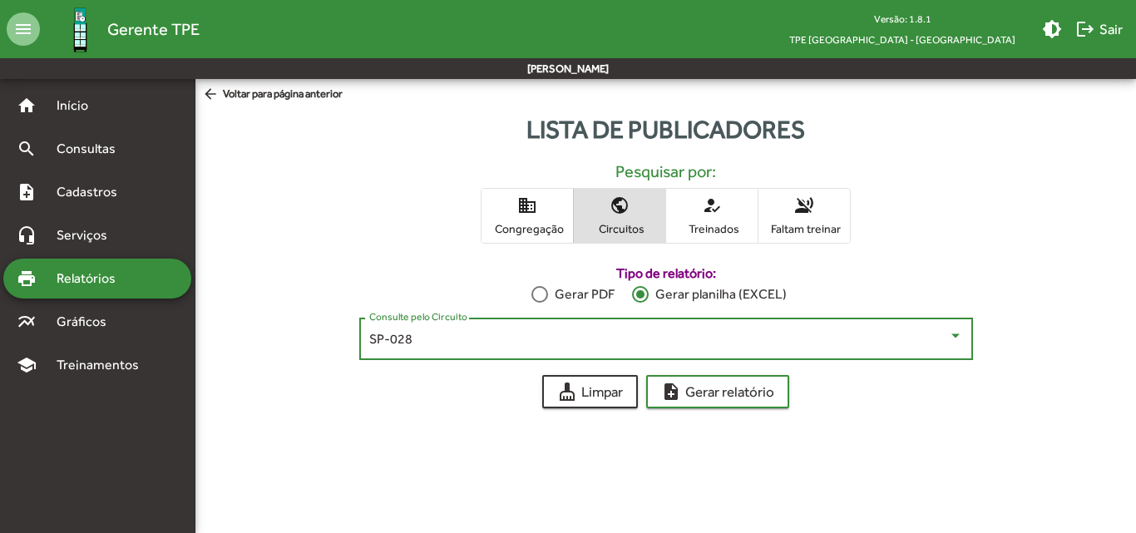
click at [667, 344] on div "SP-028" at bounding box center [658, 339] width 579 height 15
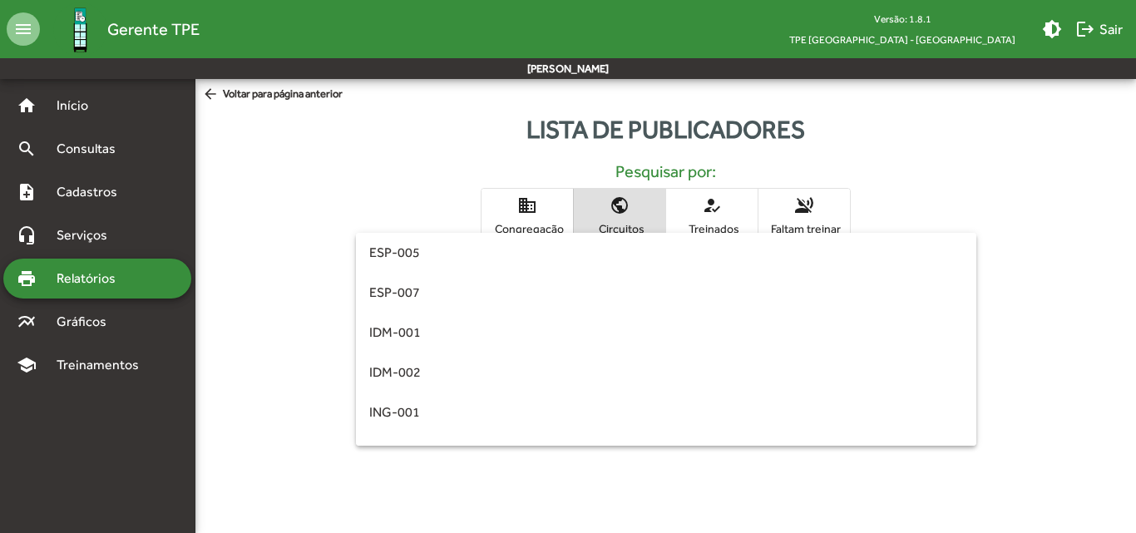
scroll to position [273, 0]
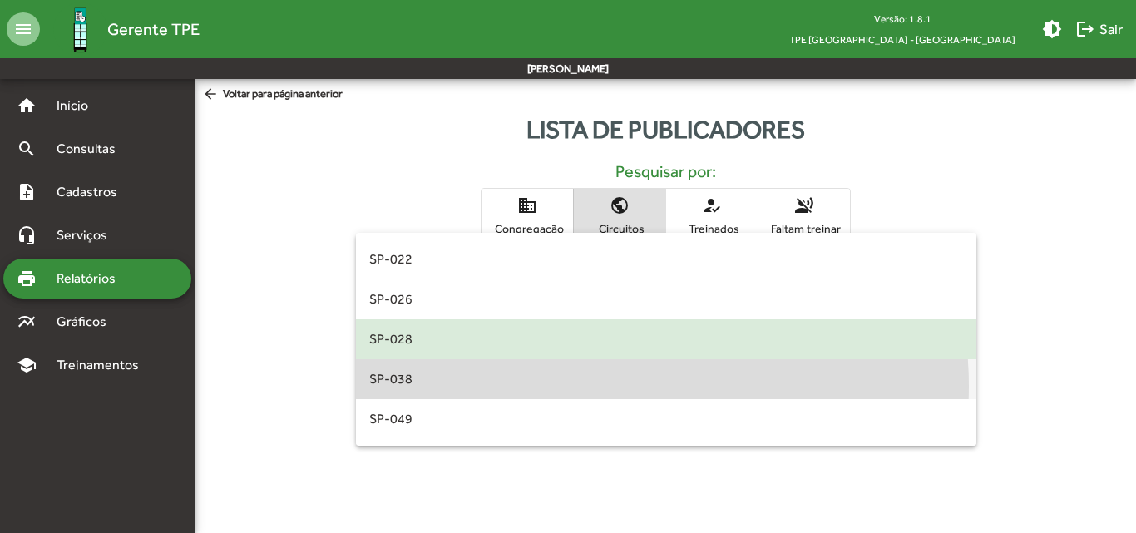
click at [619, 386] on span "SP-038" at bounding box center [666, 379] width 594 height 40
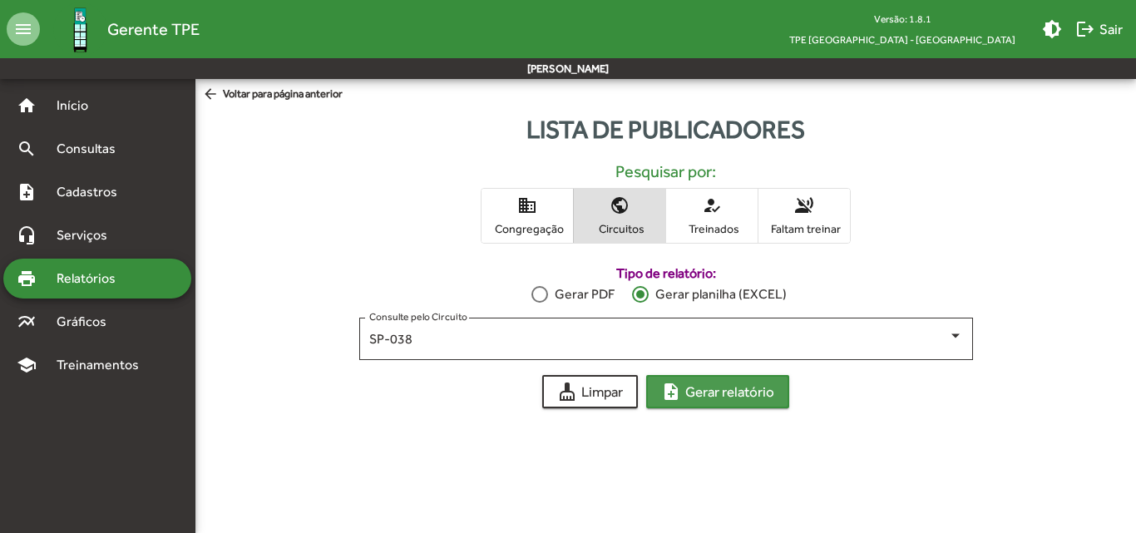
click at [750, 385] on span "note_add Gerar relatório" at bounding box center [717, 392] width 113 height 30
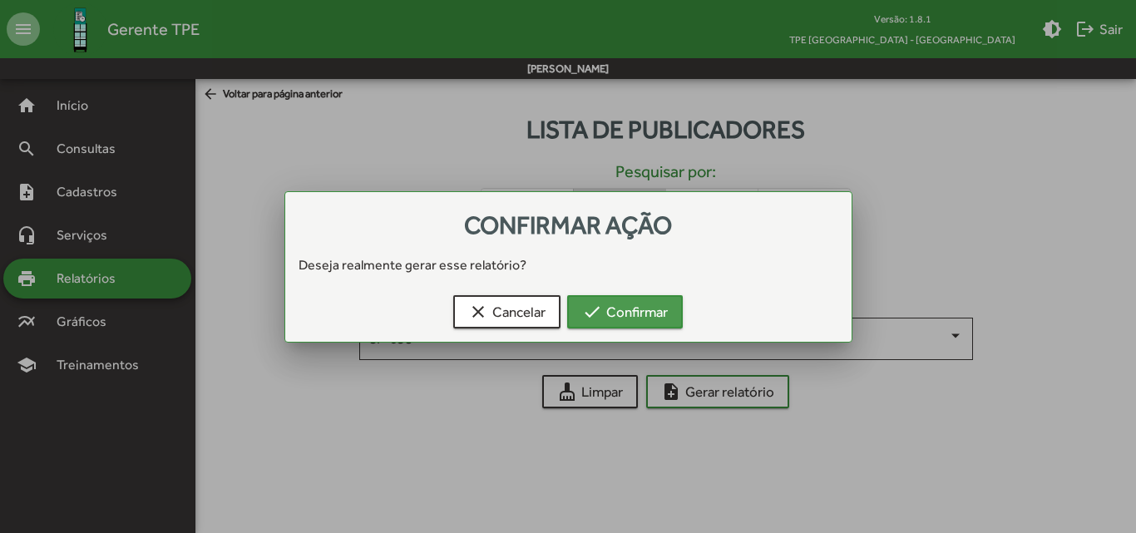
click at [664, 319] on span "check Confirmar" at bounding box center [625, 312] width 86 height 30
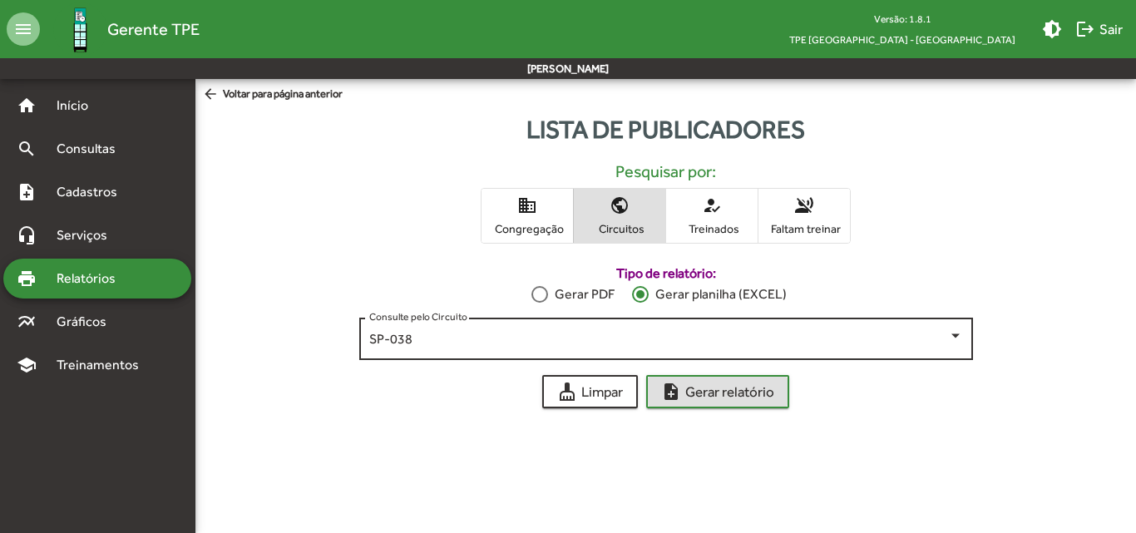
click at [653, 345] on div "SP-038" at bounding box center [658, 339] width 579 height 15
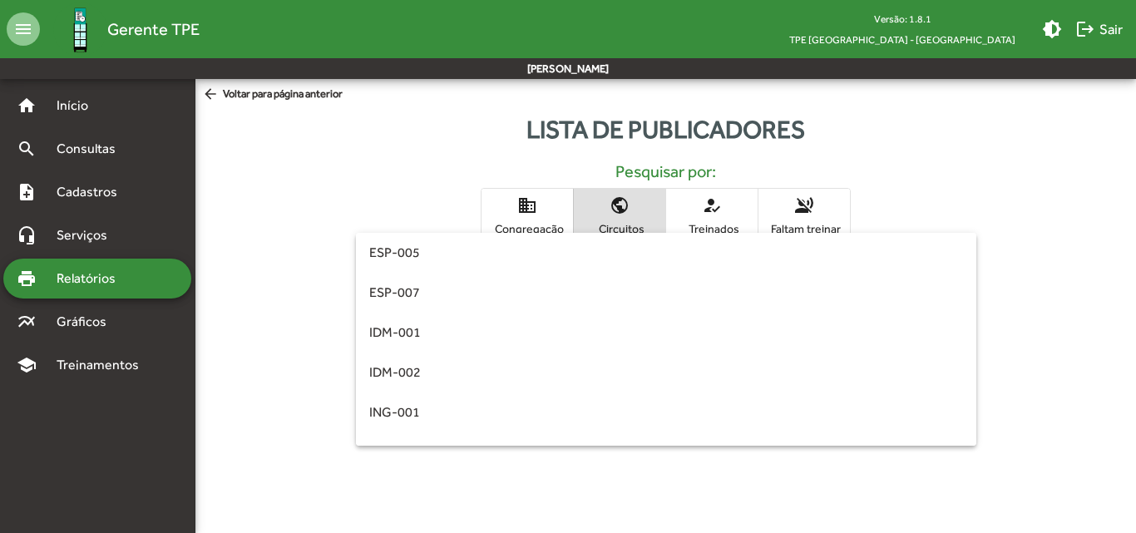
scroll to position [313, 0]
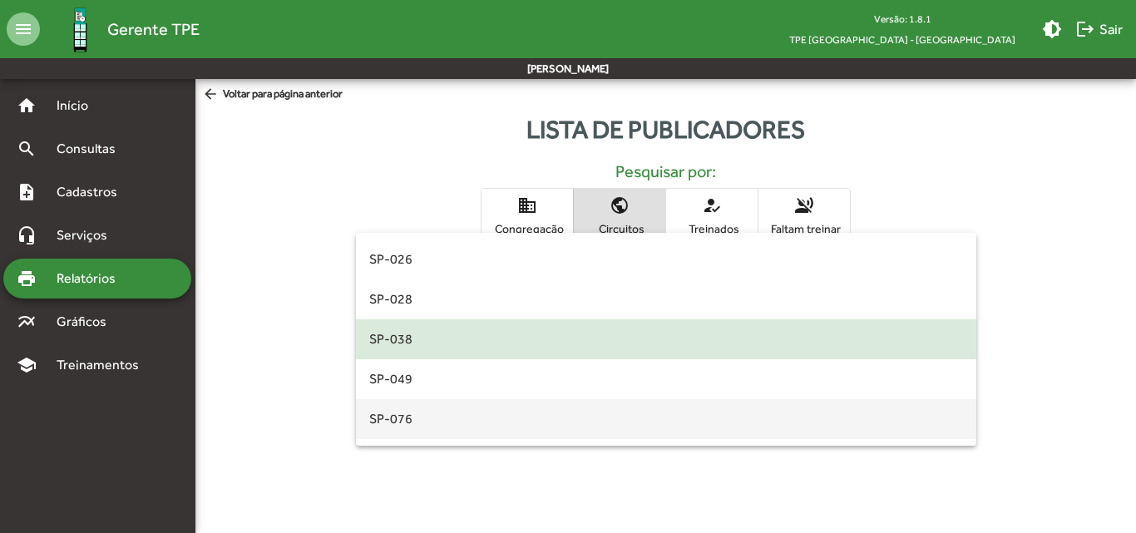
click at [420, 421] on span "SP-076" at bounding box center [666, 419] width 594 height 40
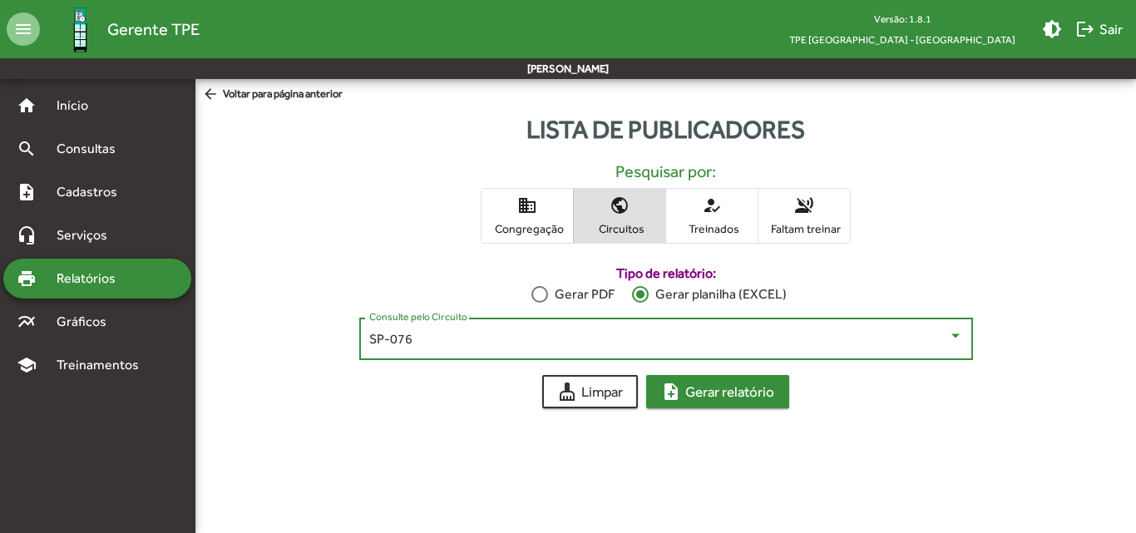
click at [695, 388] on span "note_add Gerar relatório" at bounding box center [717, 392] width 113 height 30
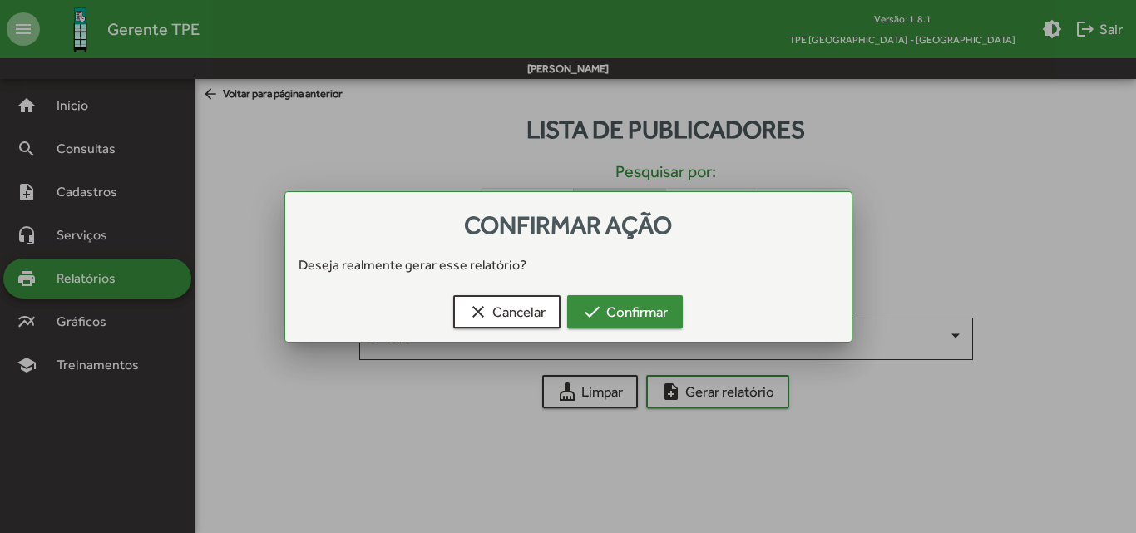
click at [635, 306] on span "check Confirmar" at bounding box center [625, 312] width 86 height 30
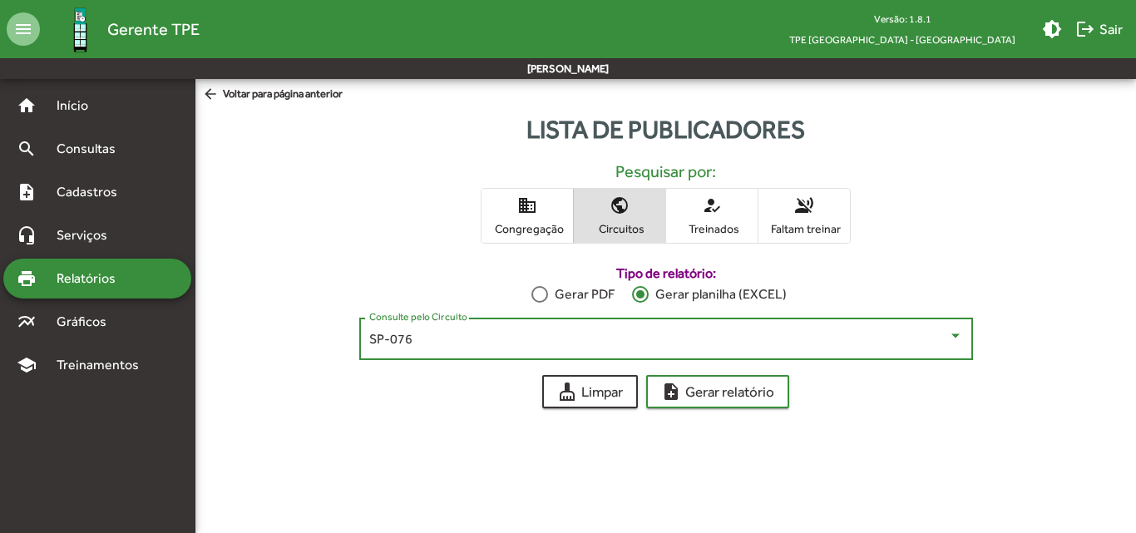
click at [627, 345] on div "SP-076" at bounding box center [658, 339] width 579 height 15
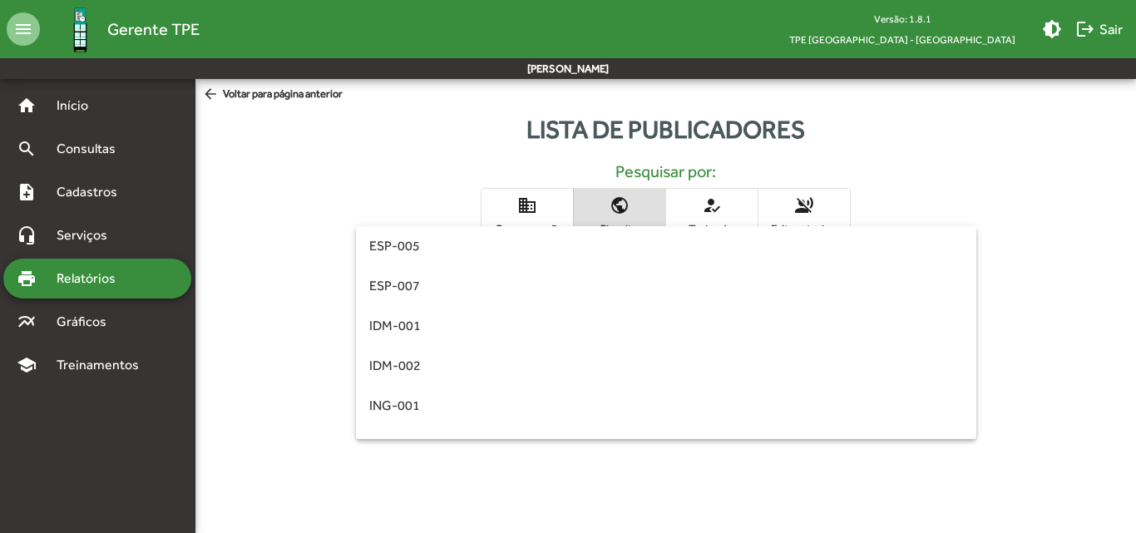
scroll to position [386, 0]
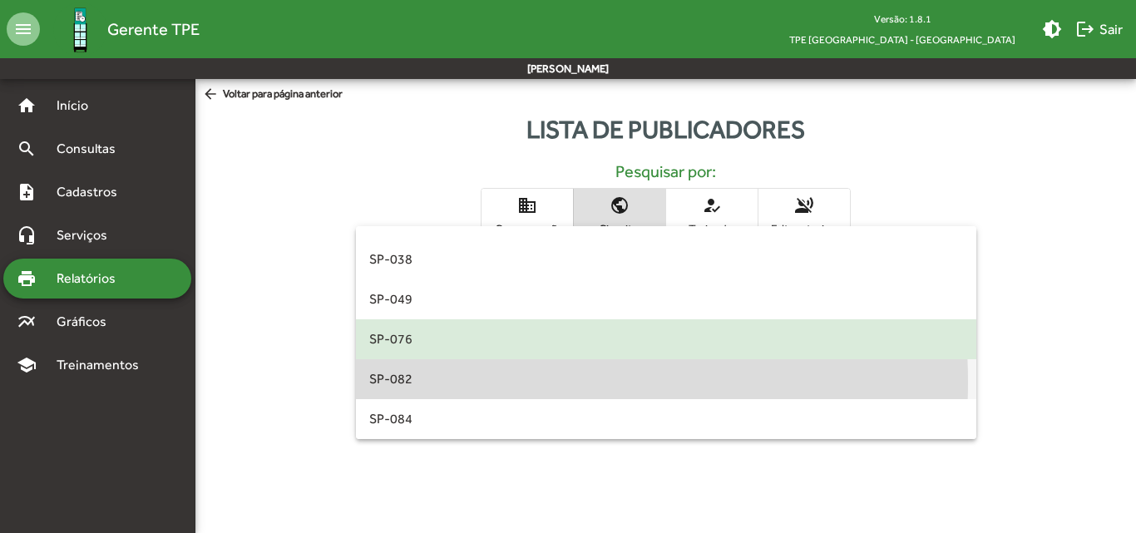
click at [474, 382] on span "SP-082" at bounding box center [666, 379] width 594 height 40
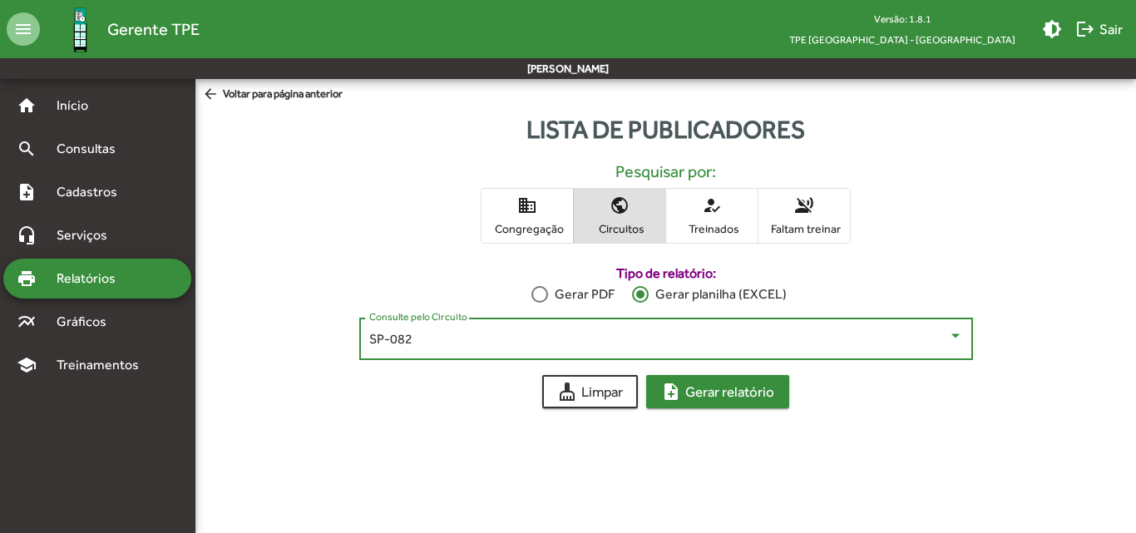
click at [730, 387] on span "note_add Gerar relatório" at bounding box center [717, 392] width 113 height 30
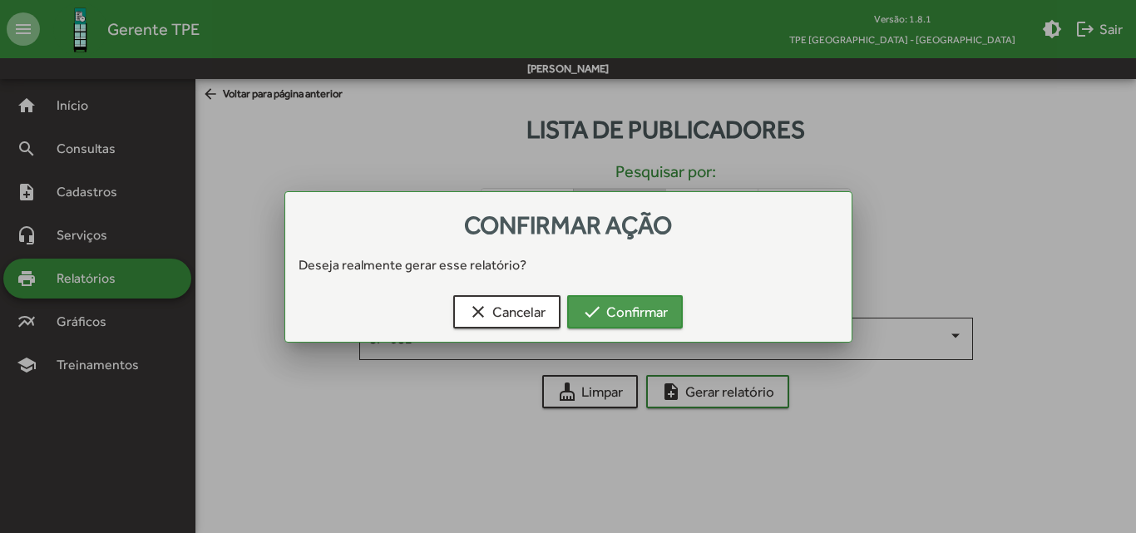
click at [634, 309] on span "check Confirmar" at bounding box center [625, 312] width 86 height 30
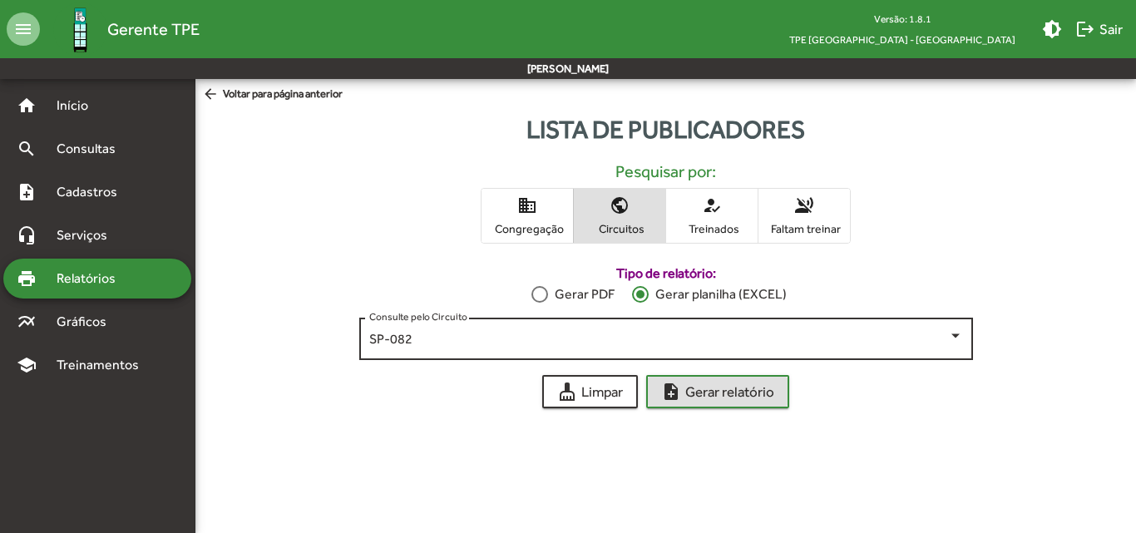
click at [640, 343] on div "SP-082" at bounding box center [658, 339] width 579 height 15
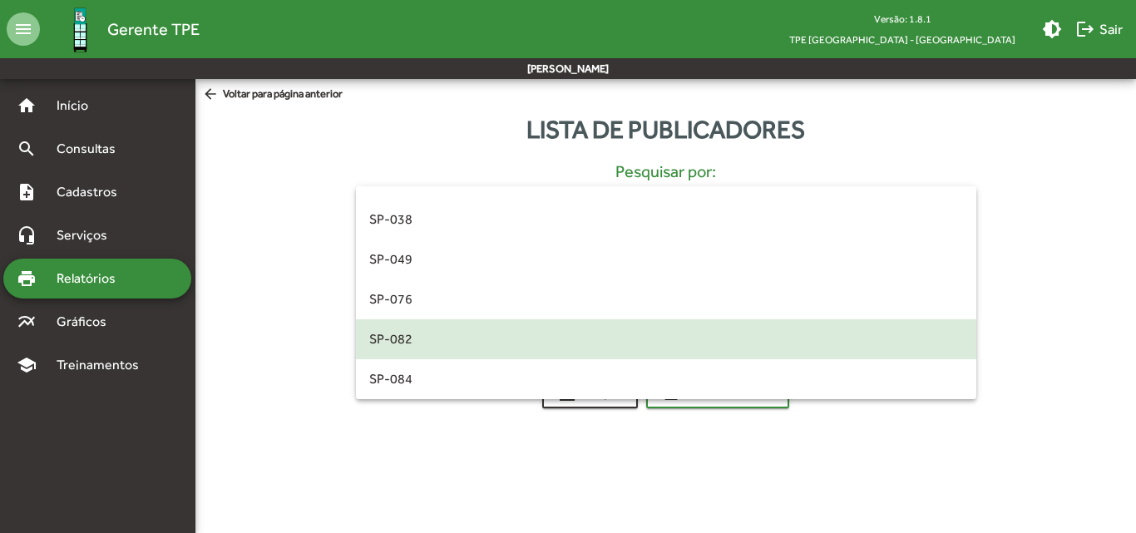
click at [284, 371] on div at bounding box center [568, 266] width 1136 height 533
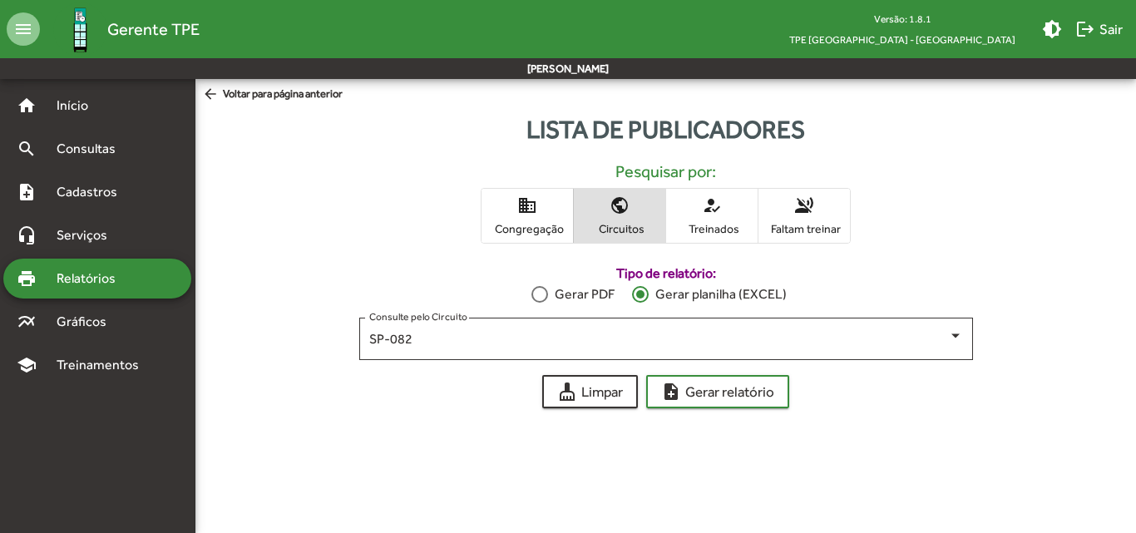
click at [798, 30] on mat-toolbar-row "menu Gerente TPE Versão: 1.8.1 TPE São Paulo - Centro brightness_medium logout …" at bounding box center [568, 29] width 1136 height 58
